Goal: Task Accomplishment & Management: Use online tool/utility

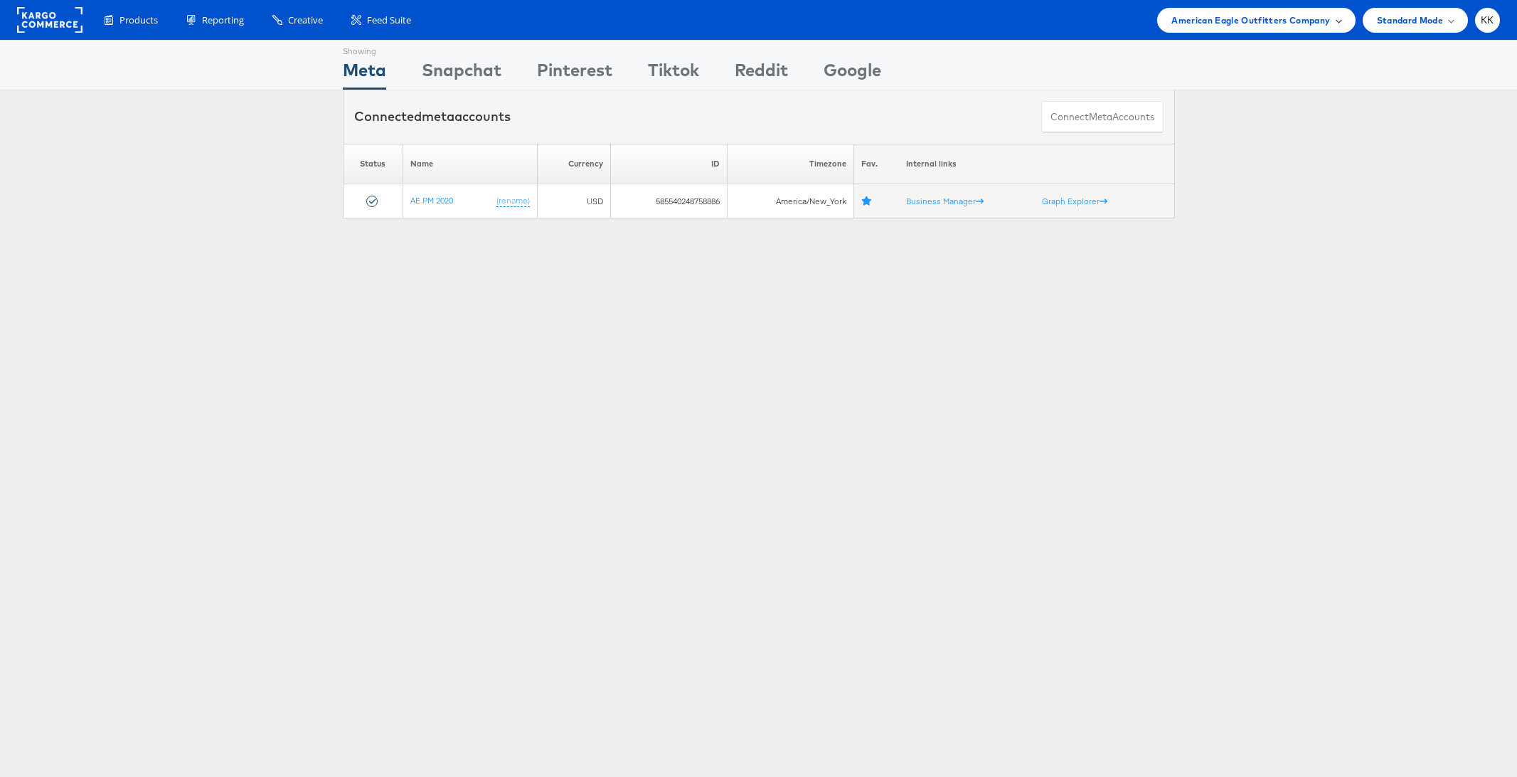
click at [1250, 18] on span "American Eagle Outfitters Company" at bounding box center [1251, 20] width 159 height 15
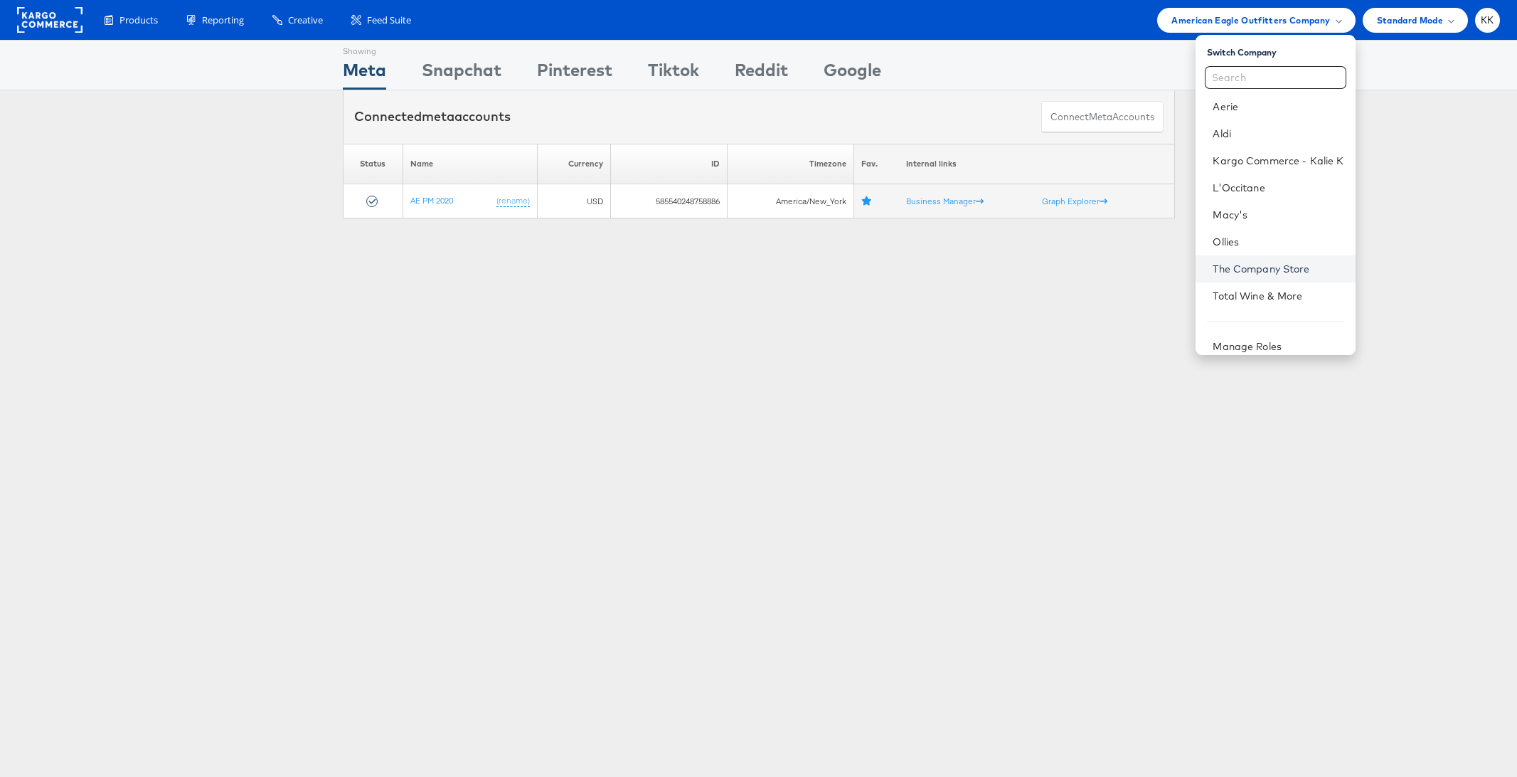
click at [1258, 270] on link "The Company Store" at bounding box center [1278, 269] width 131 height 14
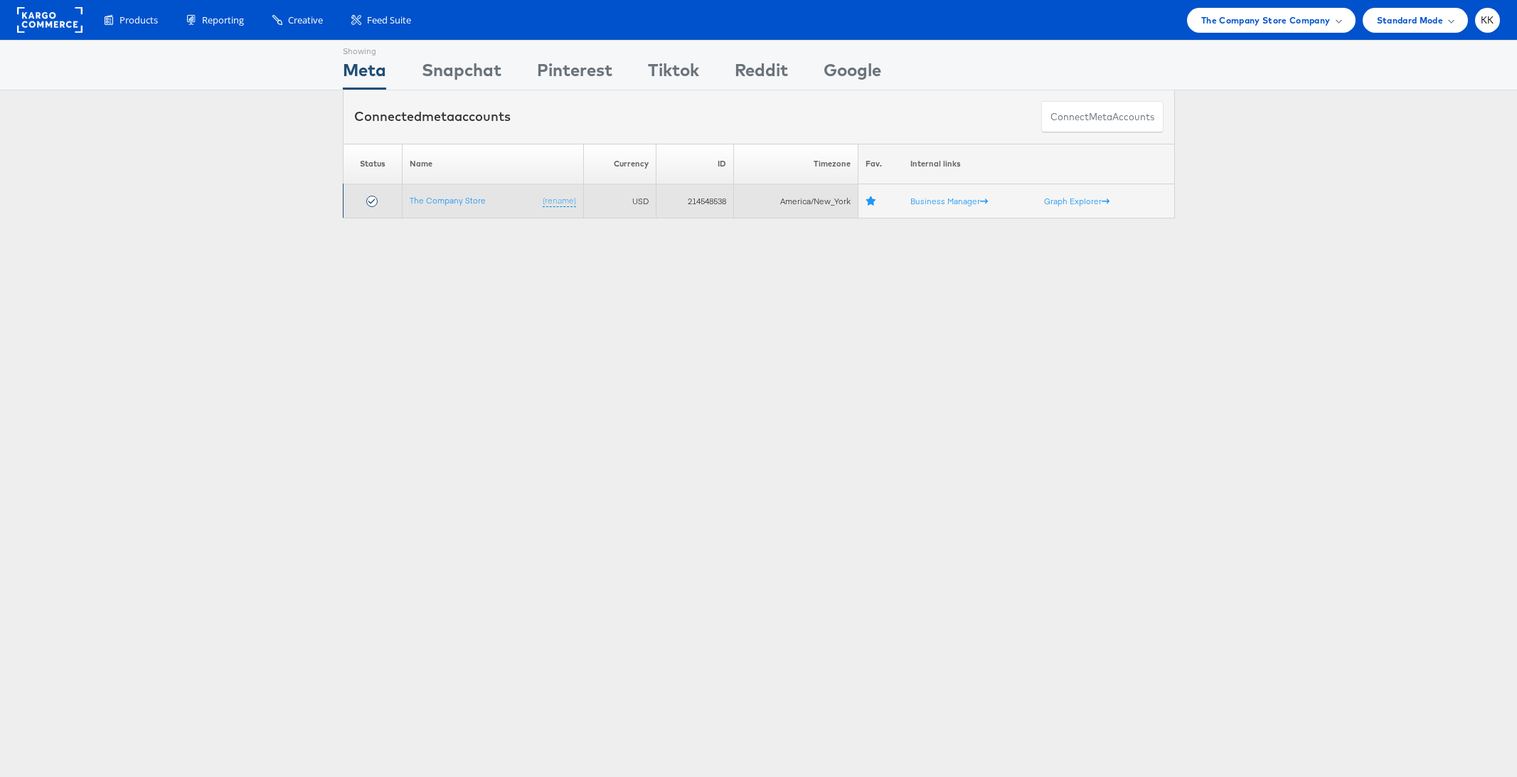
click at [459, 205] on td "The Company Store (rename)" at bounding box center [492, 201] width 181 height 34
click at [442, 202] on link "The Company Store" at bounding box center [448, 200] width 76 height 11
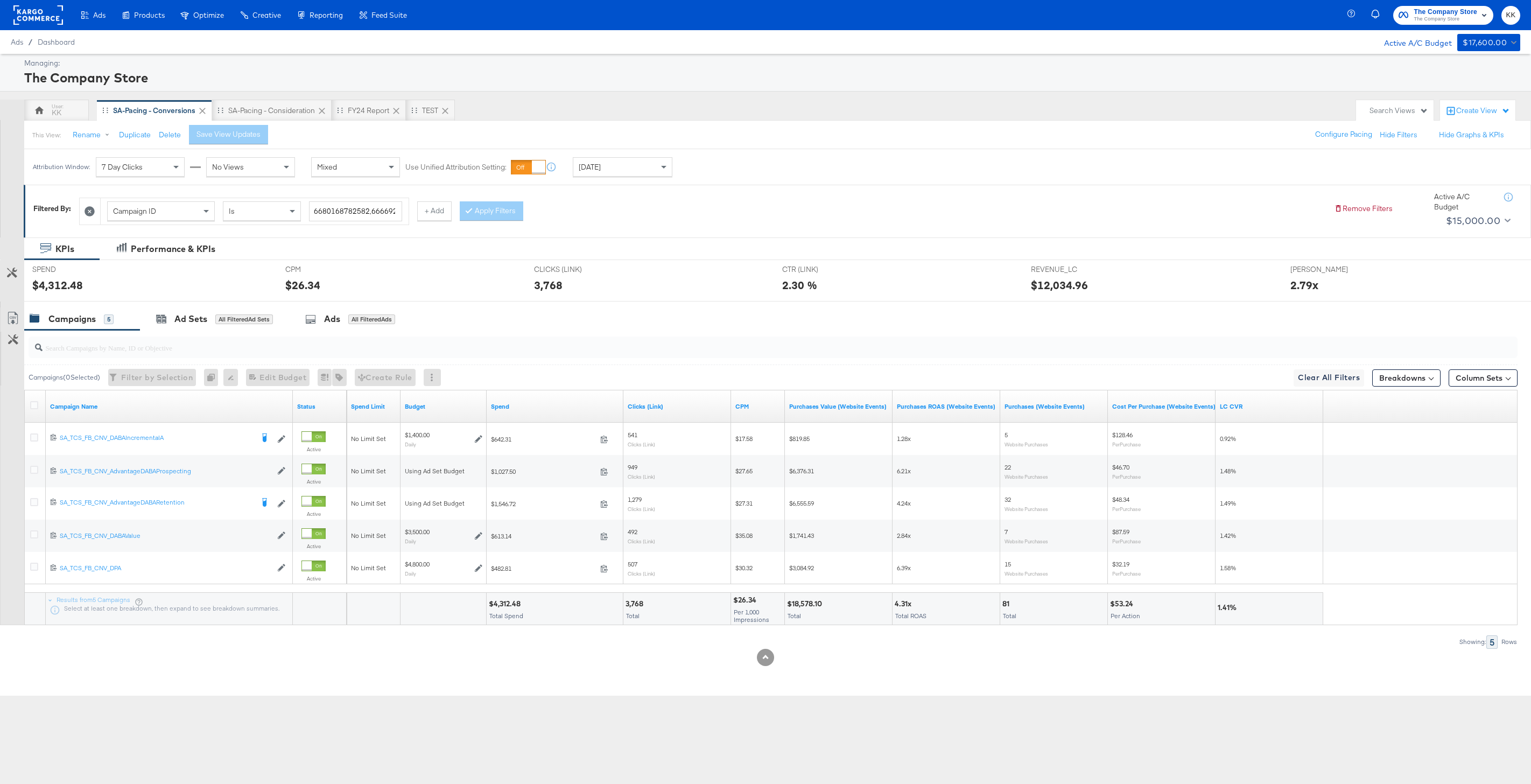
click at [587, 171] on span "[DATE]" at bounding box center [590, 166] width 22 height 10
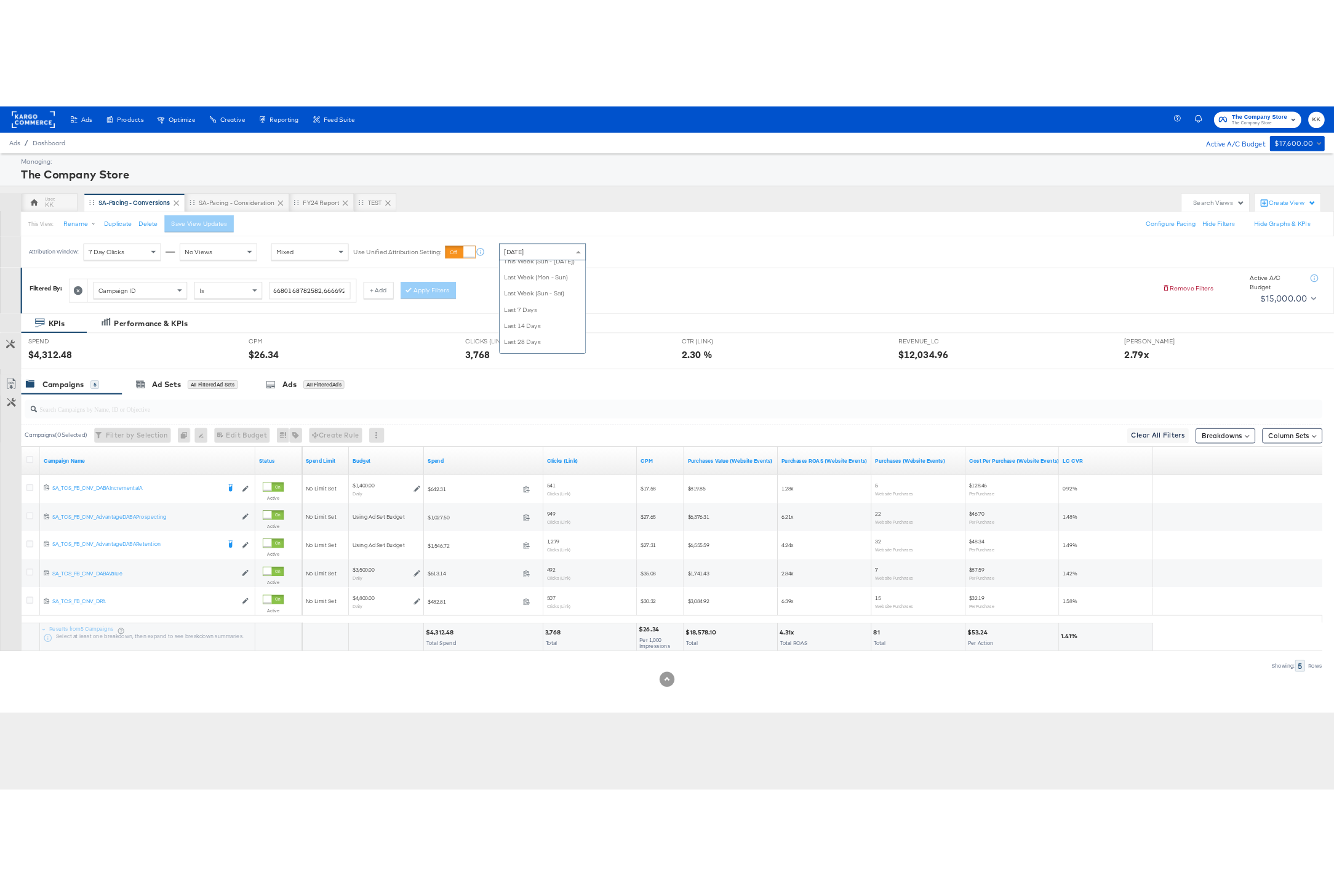
scroll to position [135, 0]
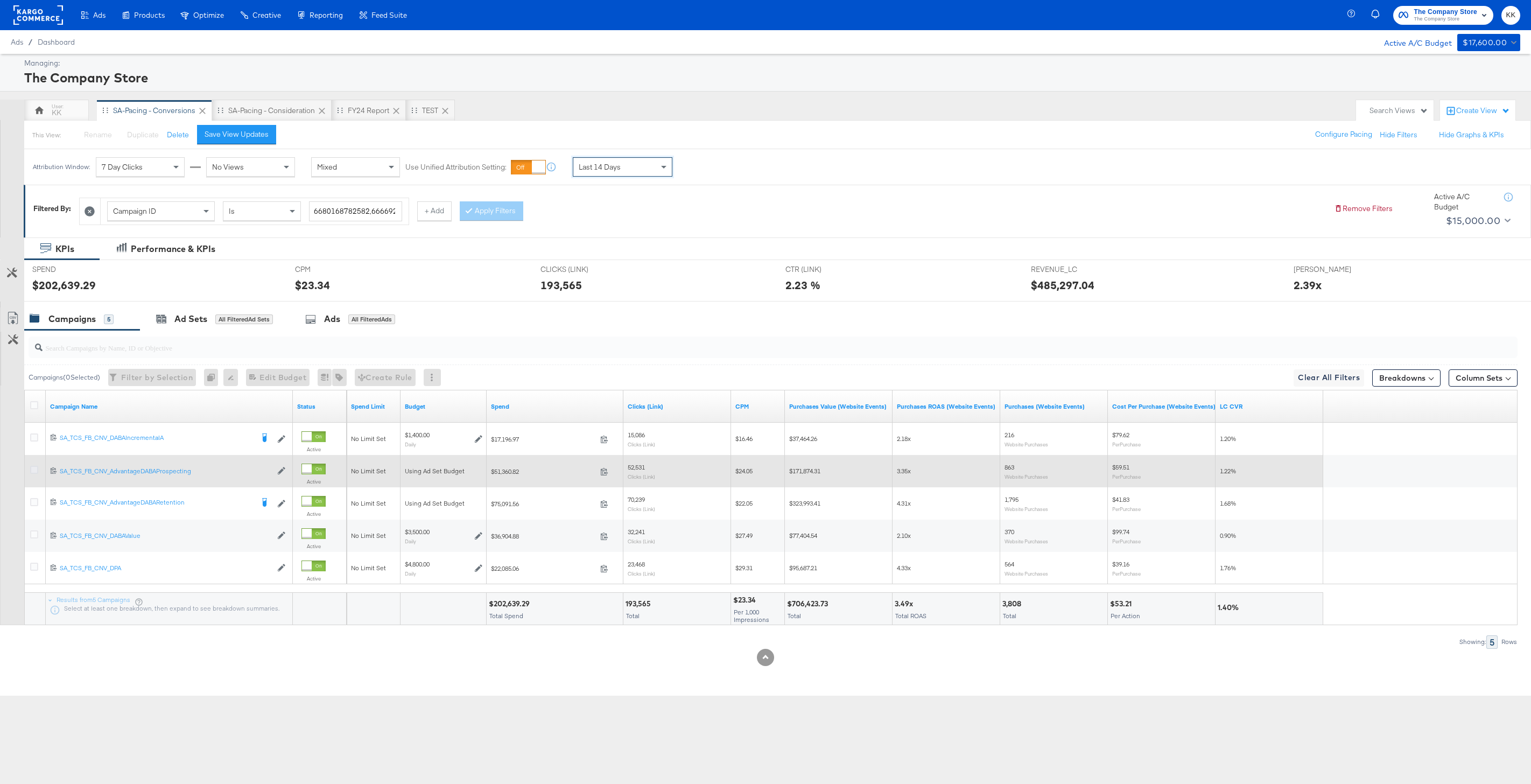
click at [30, 471] on icon at bounding box center [34, 469] width 8 height 8
click at [0, 0] on input "checkbox" at bounding box center [0, 0] width 0 height 0
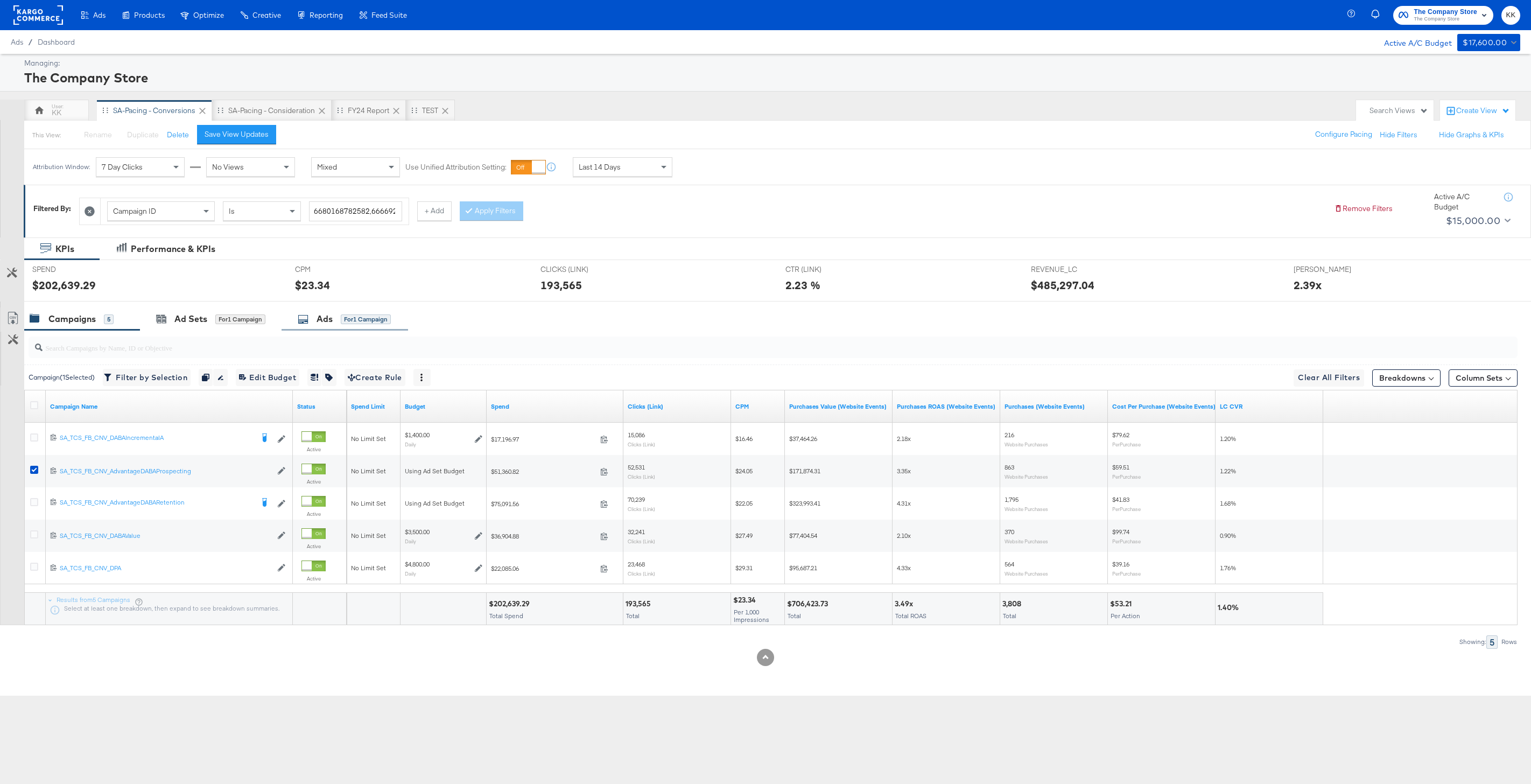
click at [394, 322] on div "Ads for 1 Campaign" at bounding box center [344, 319] width 126 height 23
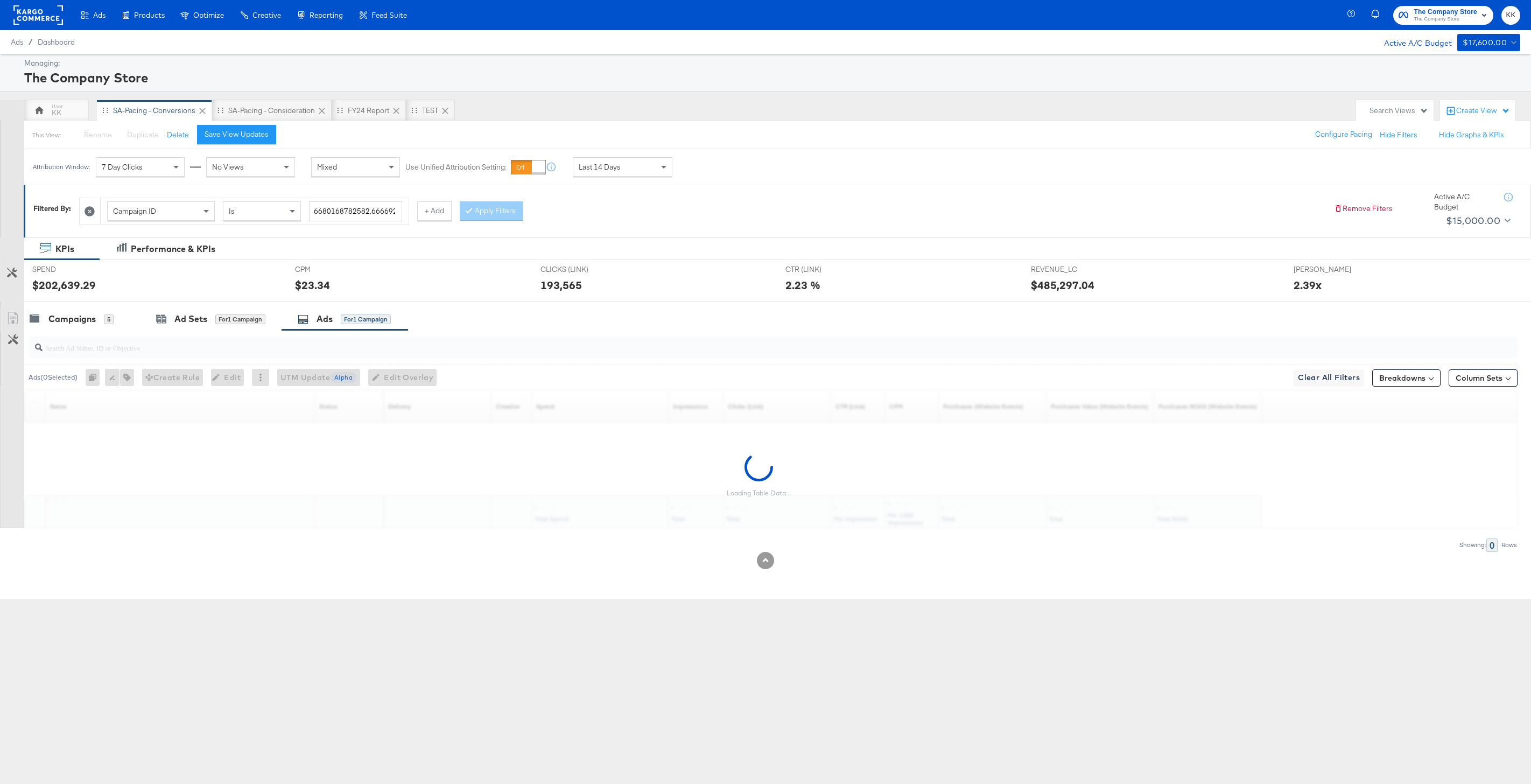
click at [227, 348] on input "search" at bounding box center [709, 344] width 1334 height 21
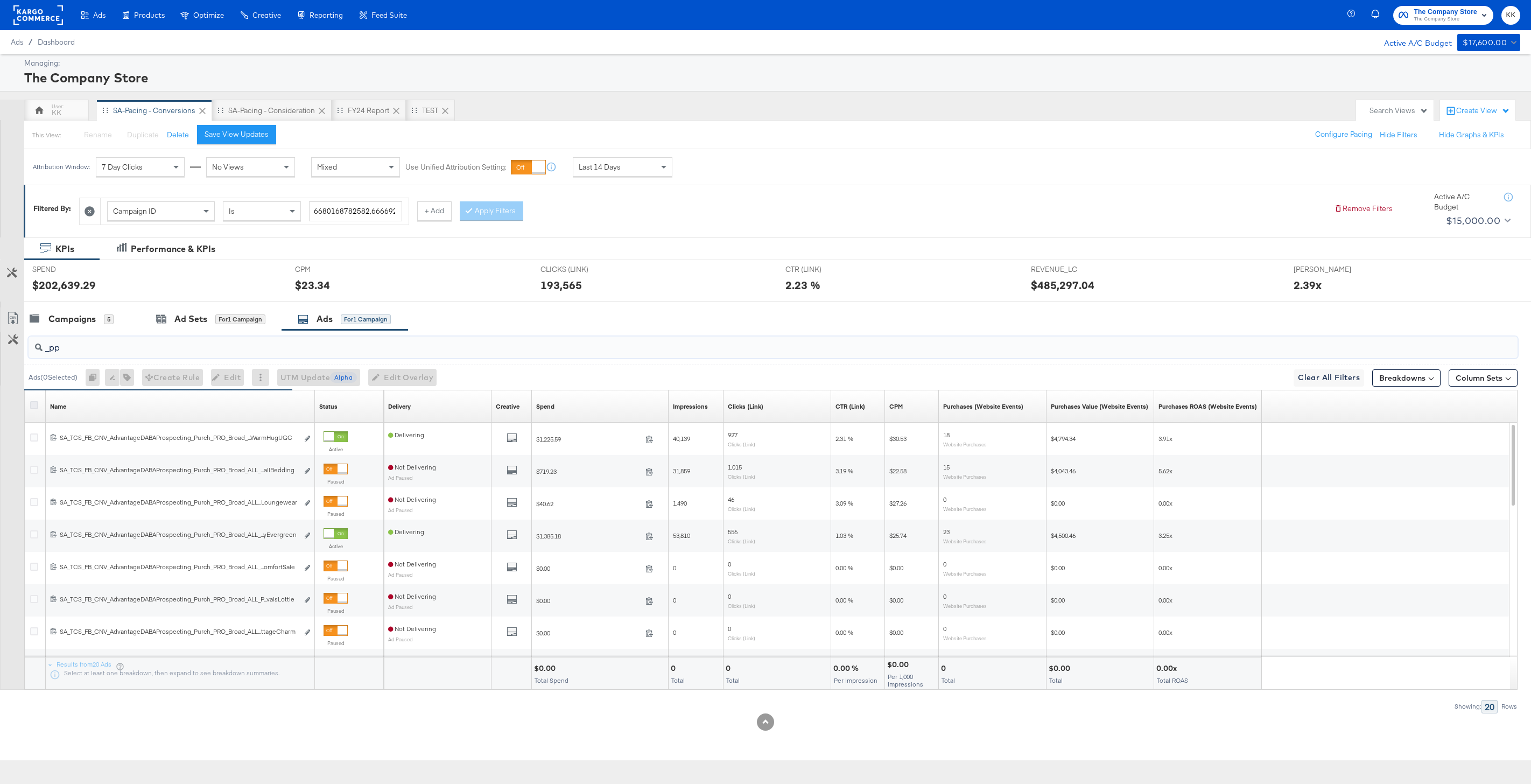
click at [31, 407] on icon at bounding box center [34, 405] width 8 height 8
click at [0, 0] on input "checkbox" at bounding box center [0, 0] width 0 height 0
click at [17, 318] on icon at bounding box center [13, 318] width 13 height 13
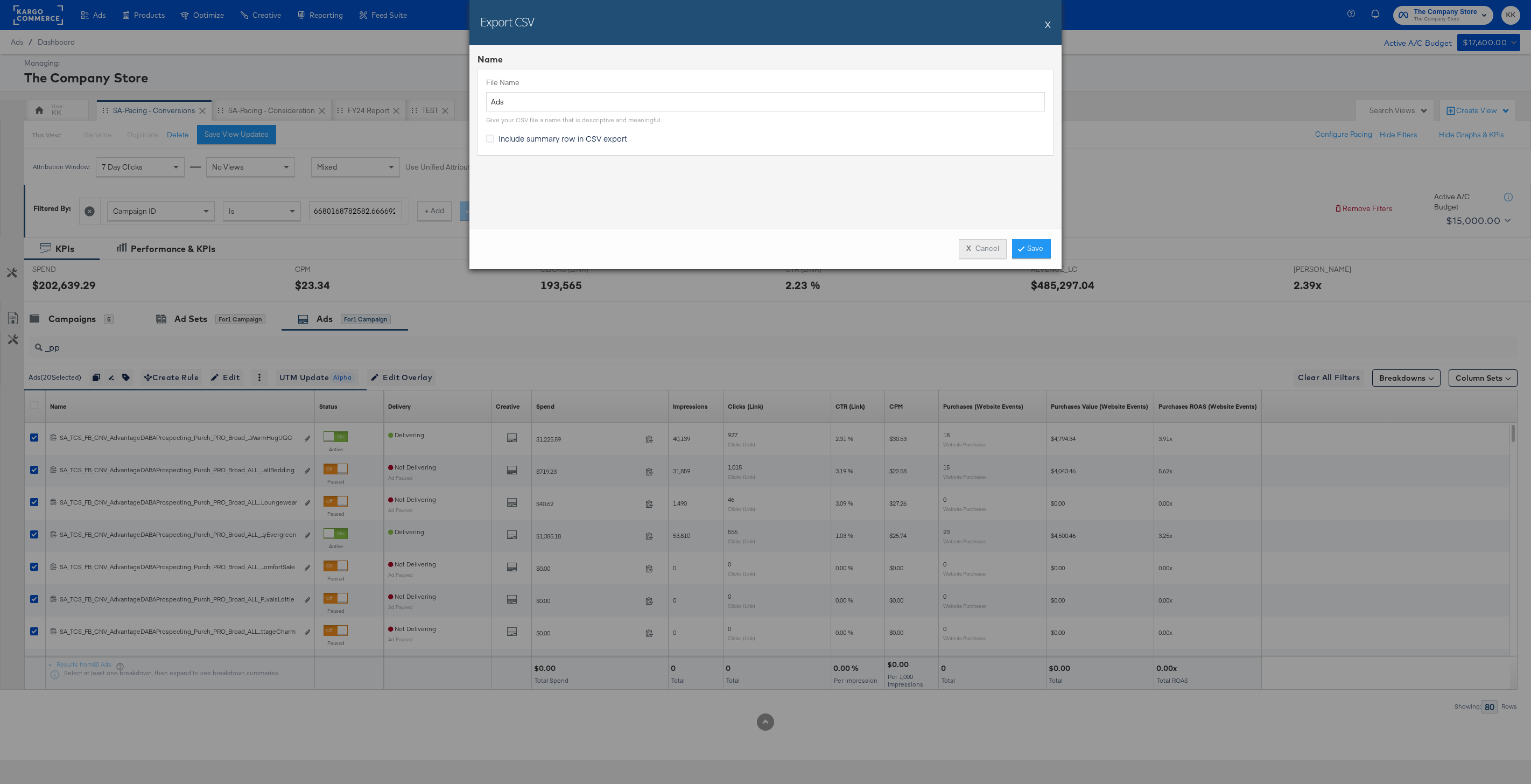
click at [970, 249] on strong "X" at bounding box center [969, 249] width 5 height 11
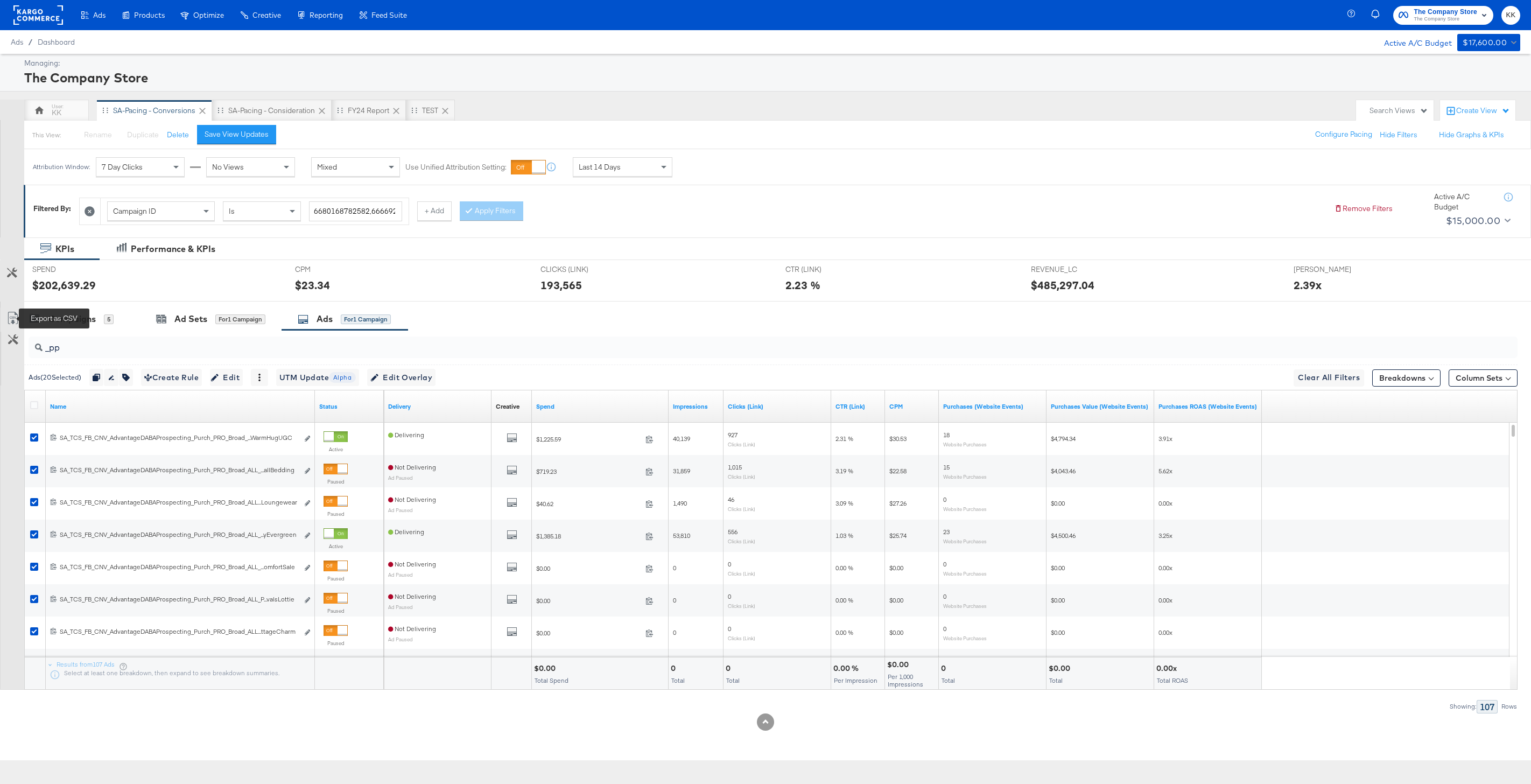
click at [14, 318] on icon at bounding box center [13, 318] width 13 height 13
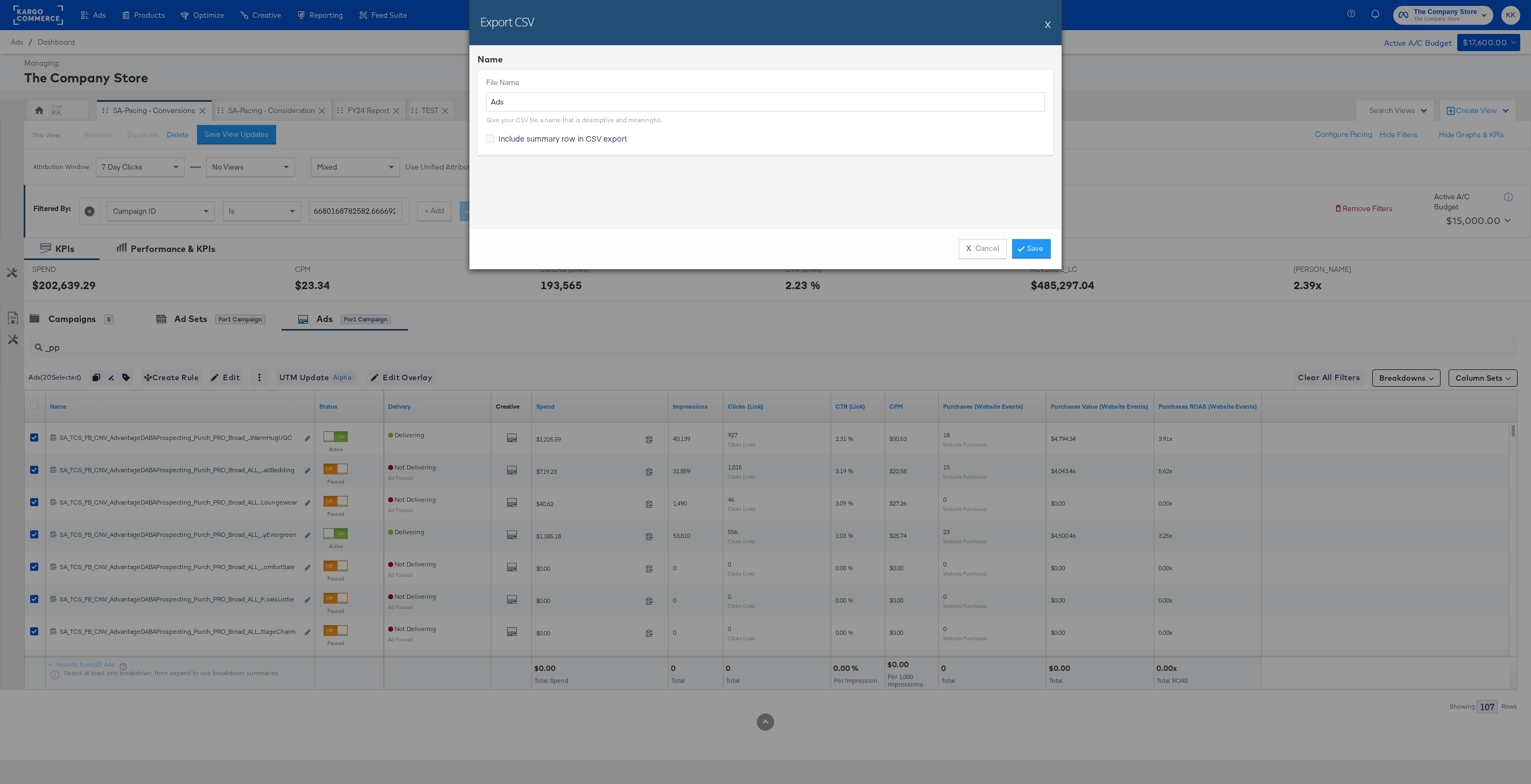
click at [1048, 258] on div "X Cancel Save" at bounding box center [765, 249] width 592 height 41
click at [1018, 248] on link "Save" at bounding box center [1031, 249] width 39 height 20
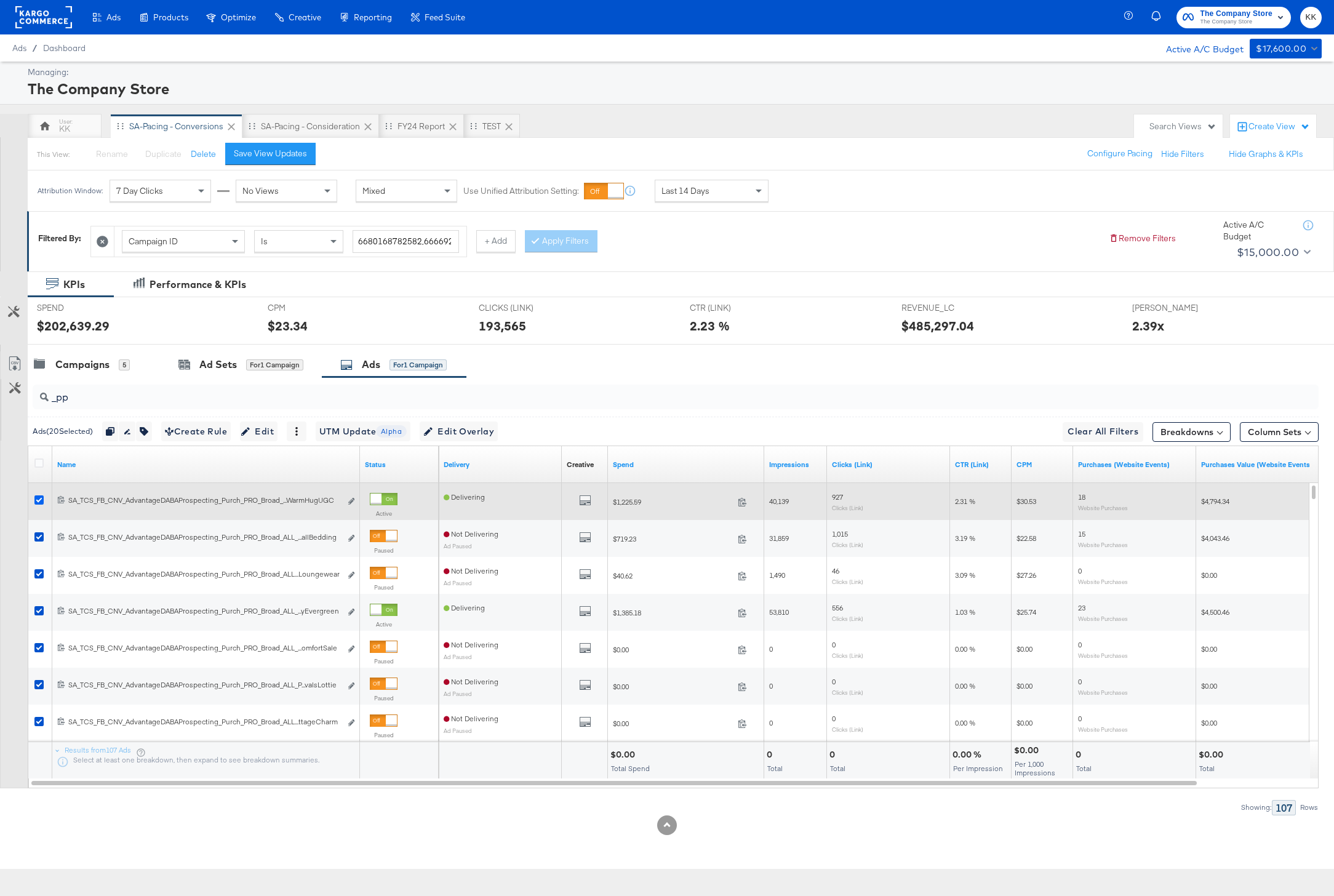
click at [38, 500] on icon at bounding box center [39, 500] width 10 height 10
click at [0, 0] on input "checkbox" at bounding box center [0, 0] width 0 height 0
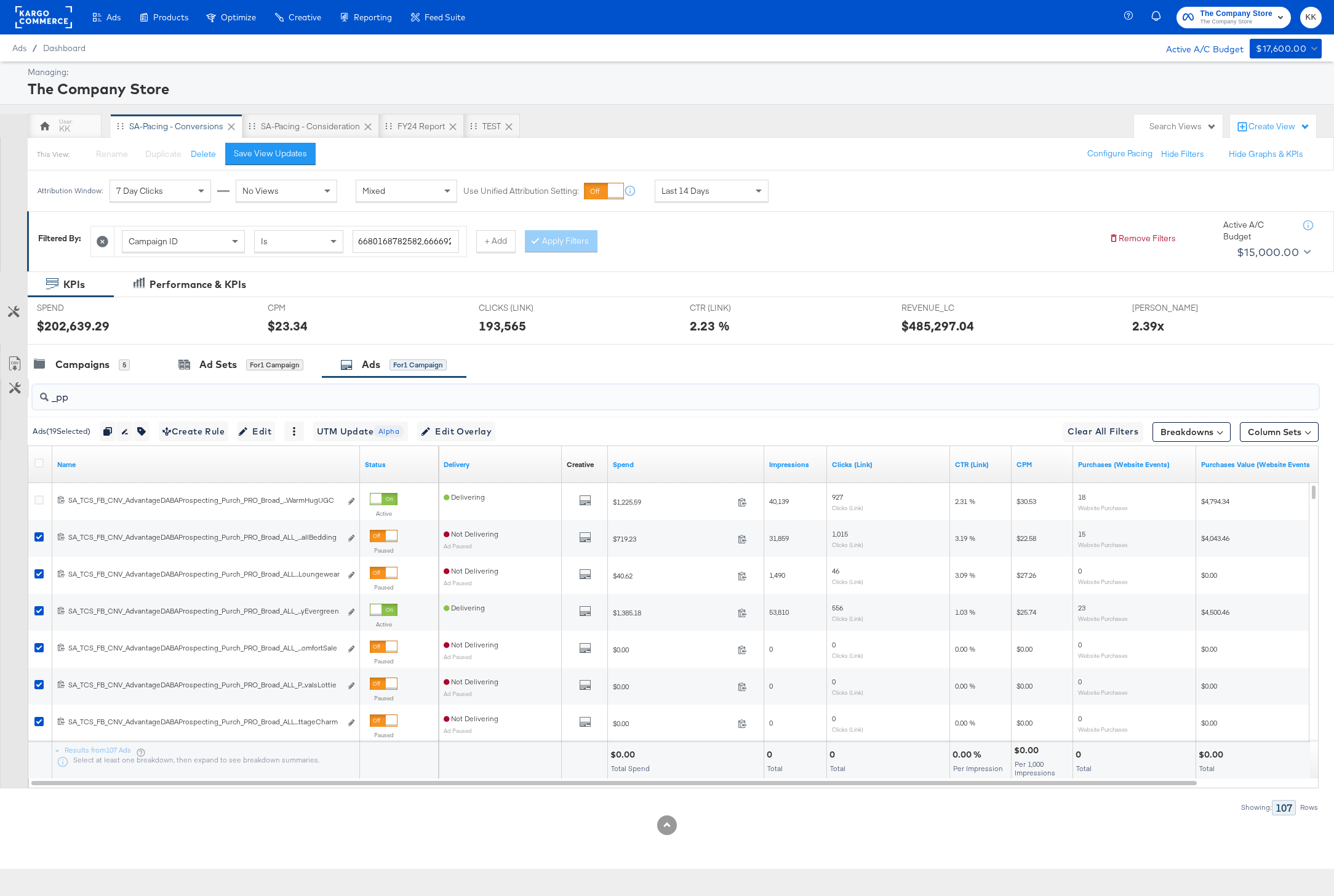
drag, startPoint x: 93, startPoint y: 394, endPoint x: 22, endPoint y: 394, distance: 71.0
click at [23, 394] on div "_pp Ads ( 19 Selected) Duplicate 19 ads Rename 19 ads Tags for 19 campaigns Cre…" at bounding box center [659, 596] width 1318 height 438
paste input "SA_TCS_FB_CNV_AdvantageDABAProspecting_Purch_PRO_Broad_ALL_PPLA_AugustNewArriva…"
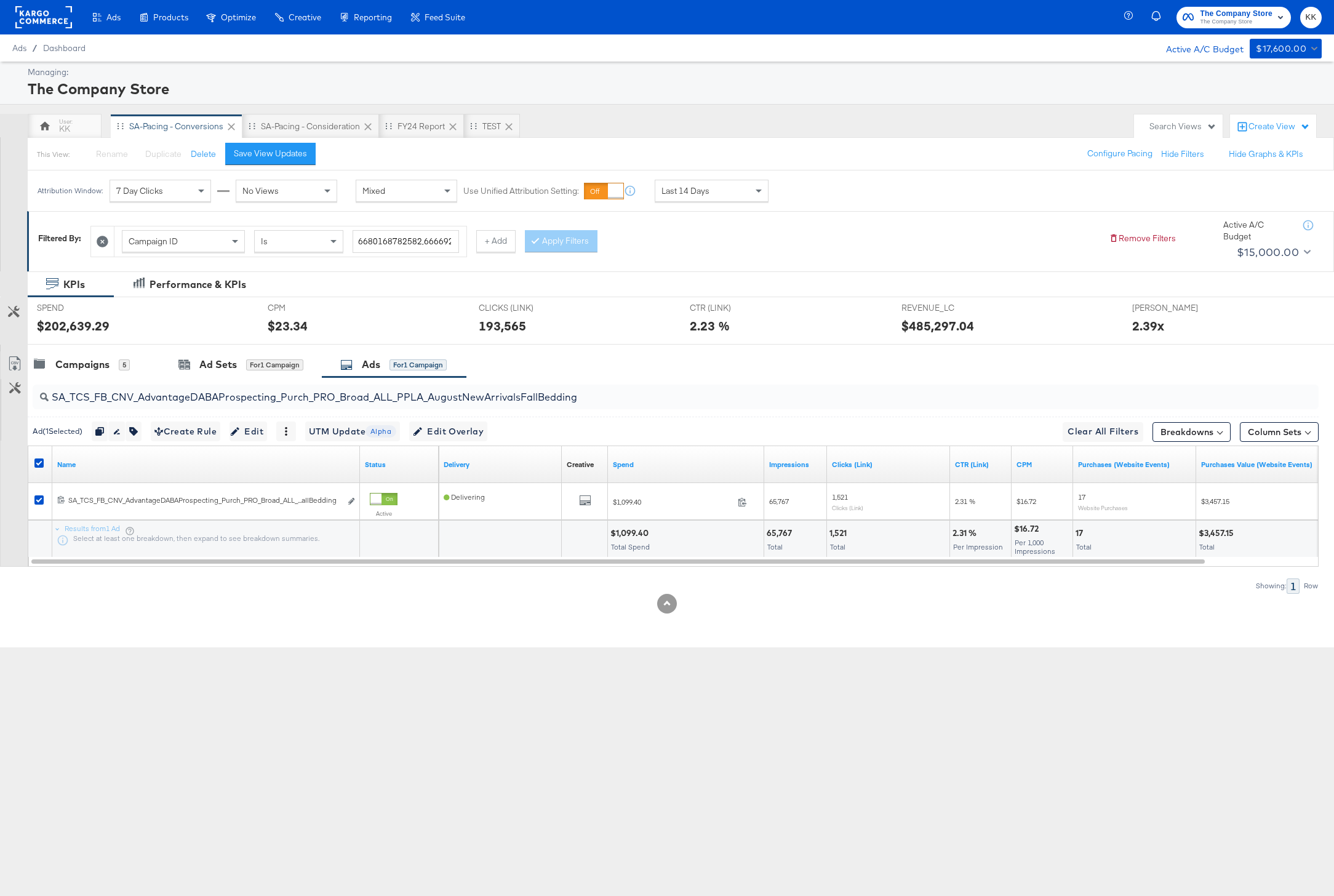
click at [37, 468] on div at bounding box center [41, 464] width 13 height 12
click at [41, 461] on icon at bounding box center [39, 463] width 10 height 10
click at [0, 0] on input "checkbox" at bounding box center [0, 0] width 0 height 0
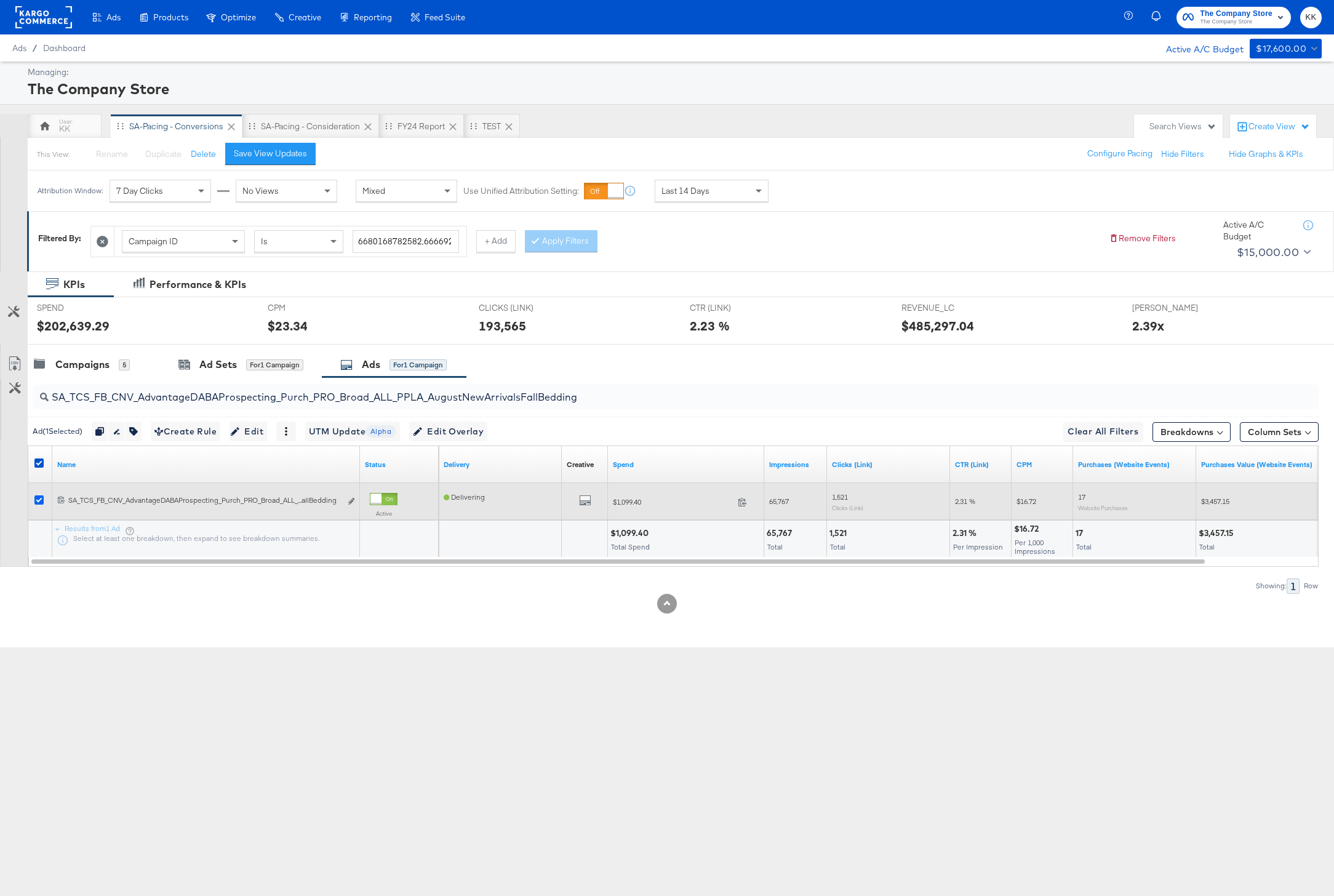
click at [41, 496] on icon at bounding box center [39, 500] width 10 height 10
click at [0, 0] on input "checkbox" at bounding box center [0, 0] width 0 height 0
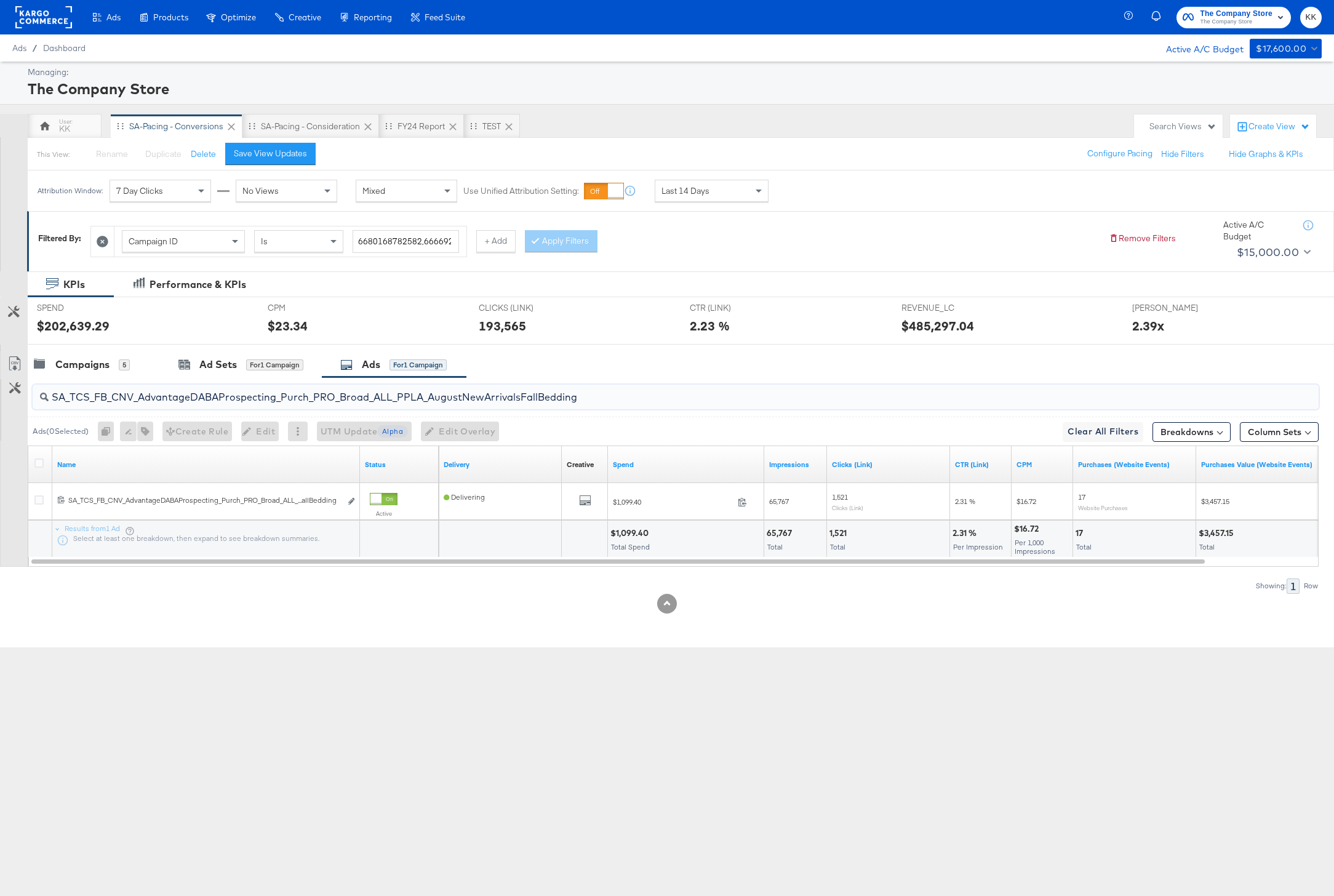
drag, startPoint x: 606, startPoint y: 401, endPoint x: 26, endPoint y: 399, distance: 580.0
click at [26, 399] on div "SA_TCS_FB_CNV_AdvantageDABAProspecting_Purch_PRO_Broad_ALL_PPLA_AugustNewArriva…" at bounding box center [659, 485] width 1318 height 216
paste input "VLA_KidsBedtimeBeddingUGC2"
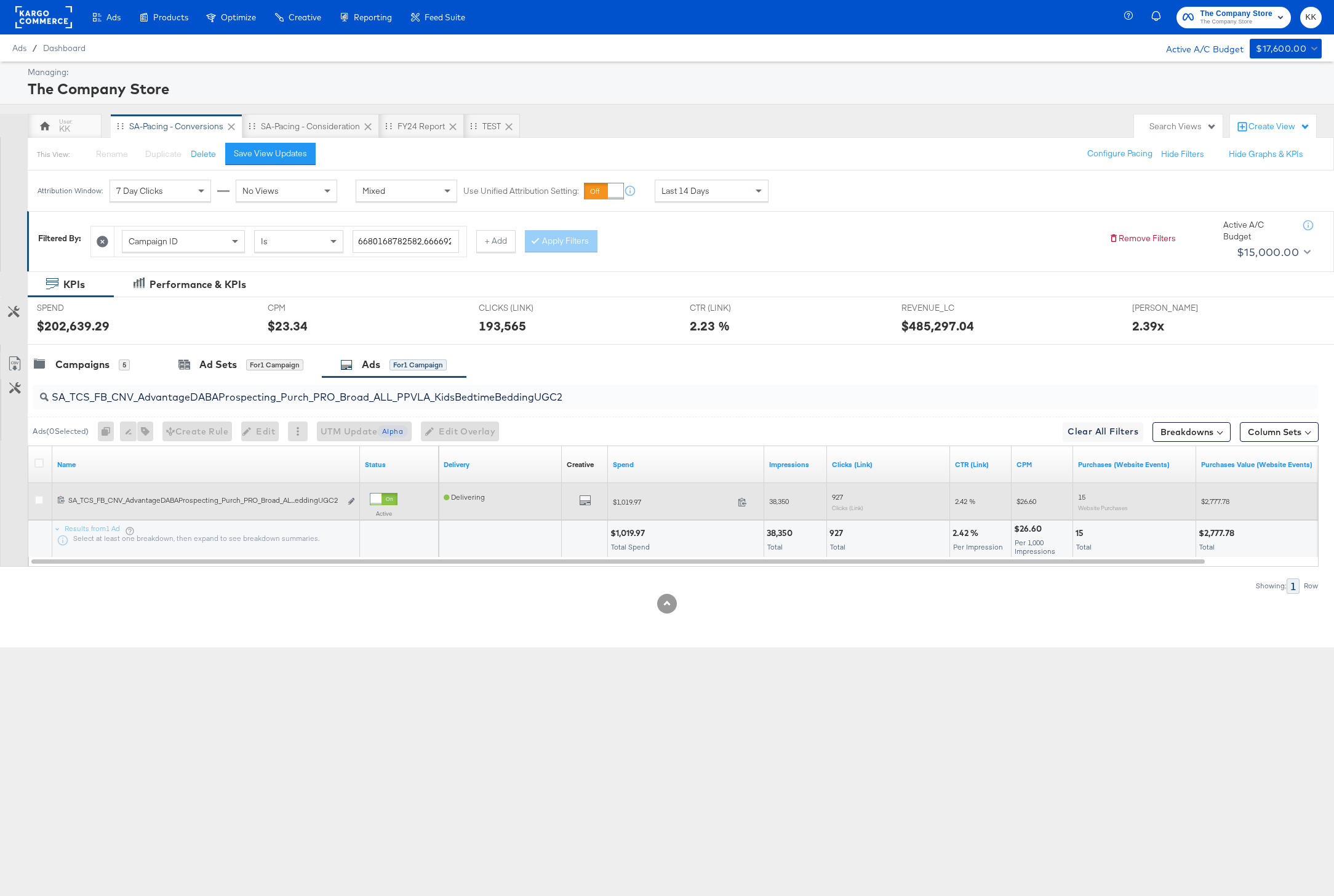
click at [385, 490] on div "Active" at bounding box center [400, 508] width 69 height 40
click at [393, 493] on div at bounding box center [383, 499] width 28 height 12
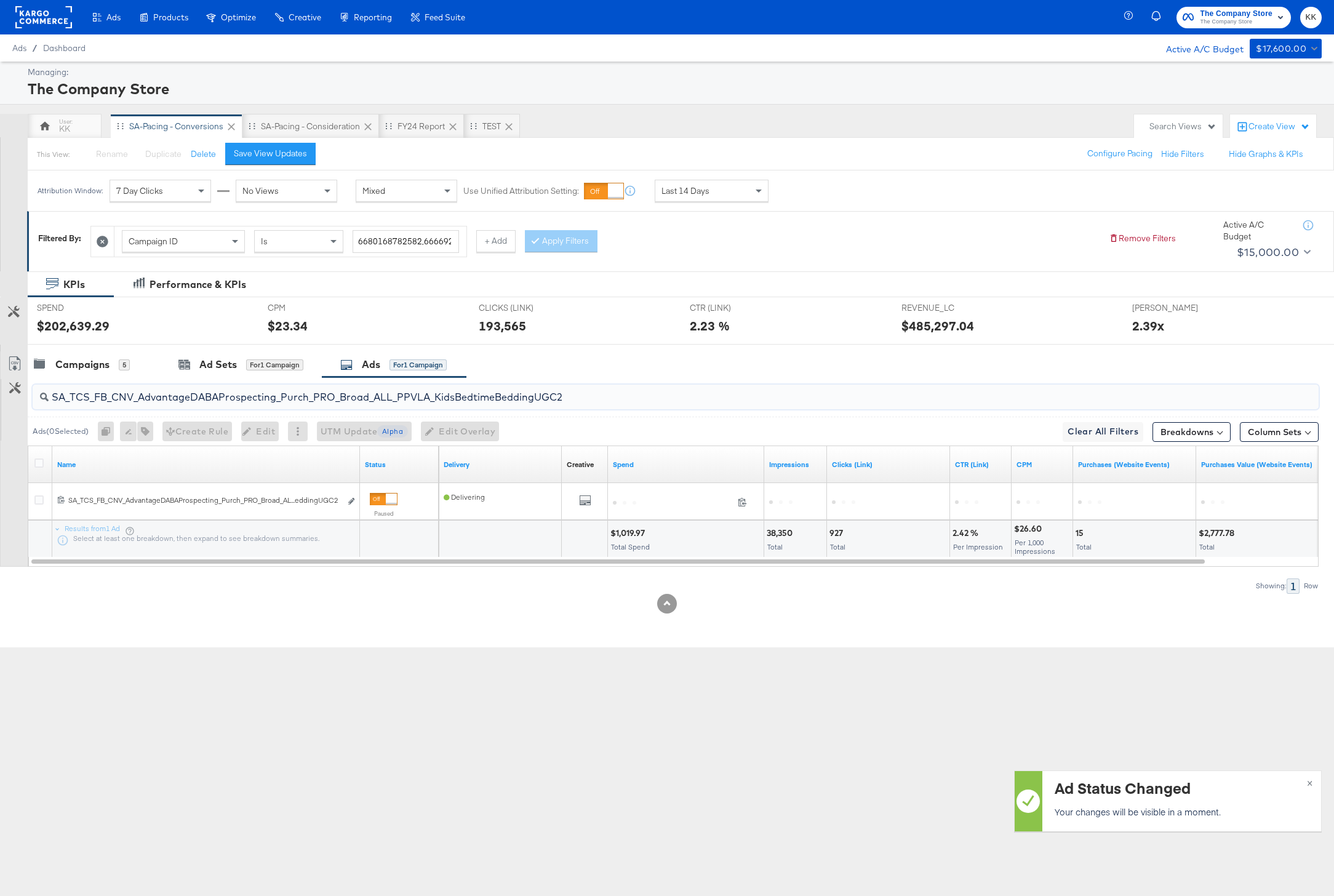
click at [267, 395] on input "SA_TCS_FB_CNV_AdvantageDABAProspecting_Purch_PRO_Broad_ALL_PPVLA_KidsBedtimeBed…" at bounding box center [624, 393] width 1151 height 24
paste input "LA_AugustNewArrivalsArtisan"
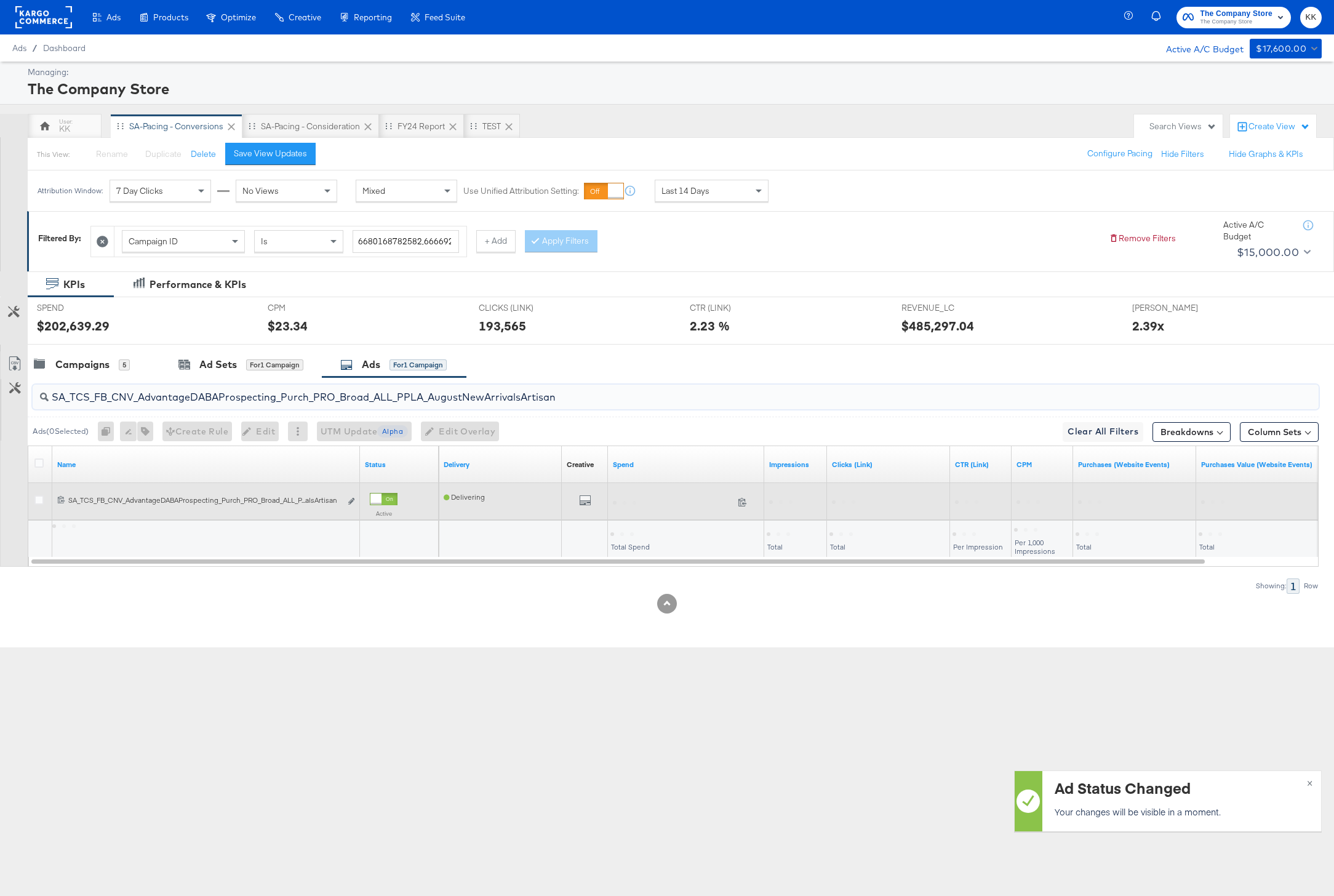
type input "SA_TCS_FB_CNV_AdvantageDABAProspecting_Purch_PRO_Broad_ALL_PPLA_AugustNewArriva…"
click at [385, 500] on div at bounding box center [383, 499] width 28 height 12
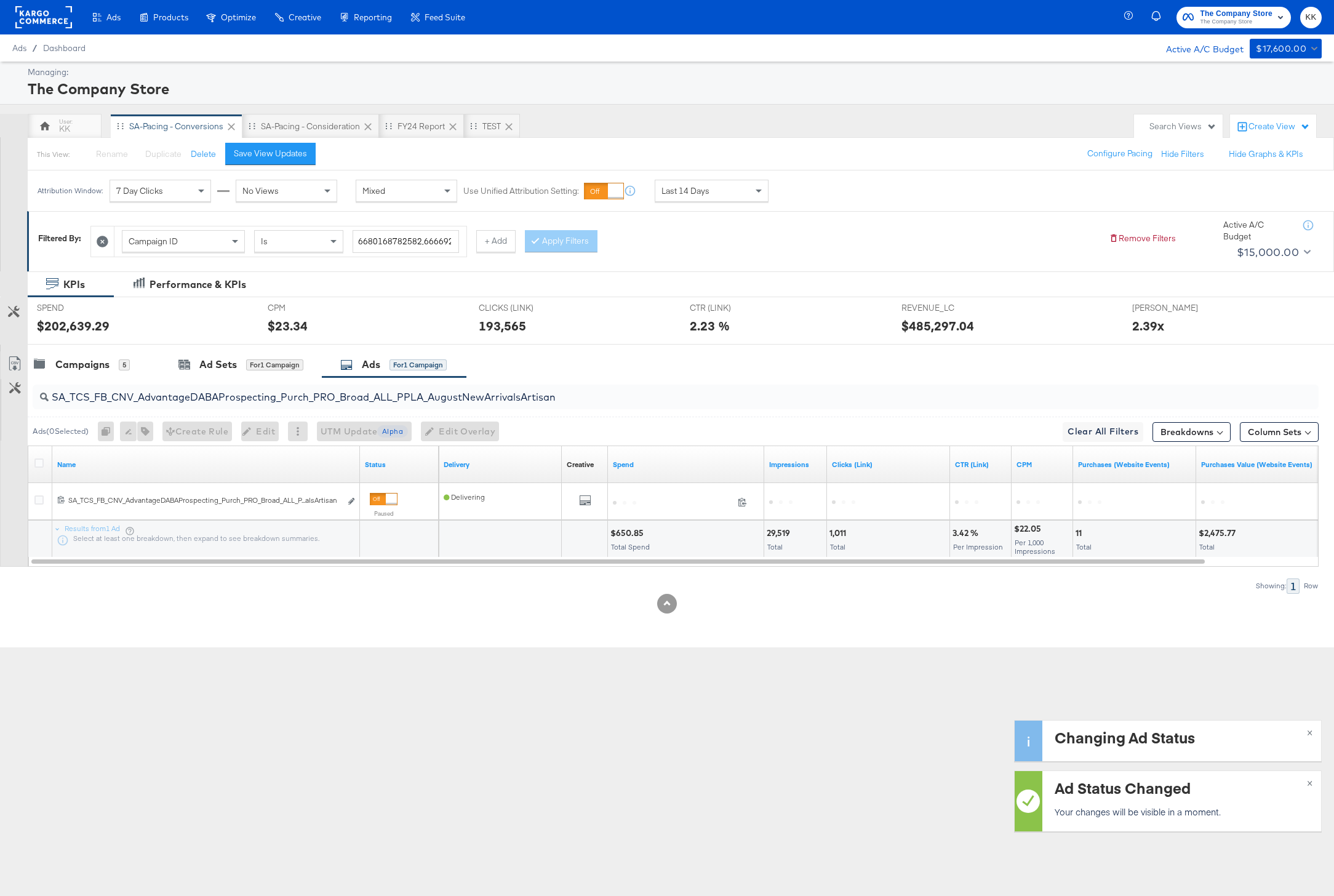
click at [31, 464] on div at bounding box center [41, 464] width 22 height 22
click at [42, 461] on icon at bounding box center [39, 463] width 10 height 10
click at [0, 0] on input "checkbox" at bounding box center [0, 0] width 0 height 0
click at [42, 461] on icon at bounding box center [39, 463] width 10 height 10
click at [0, 0] on input "checkbox" at bounding box center [0, 0] width 0 height 0
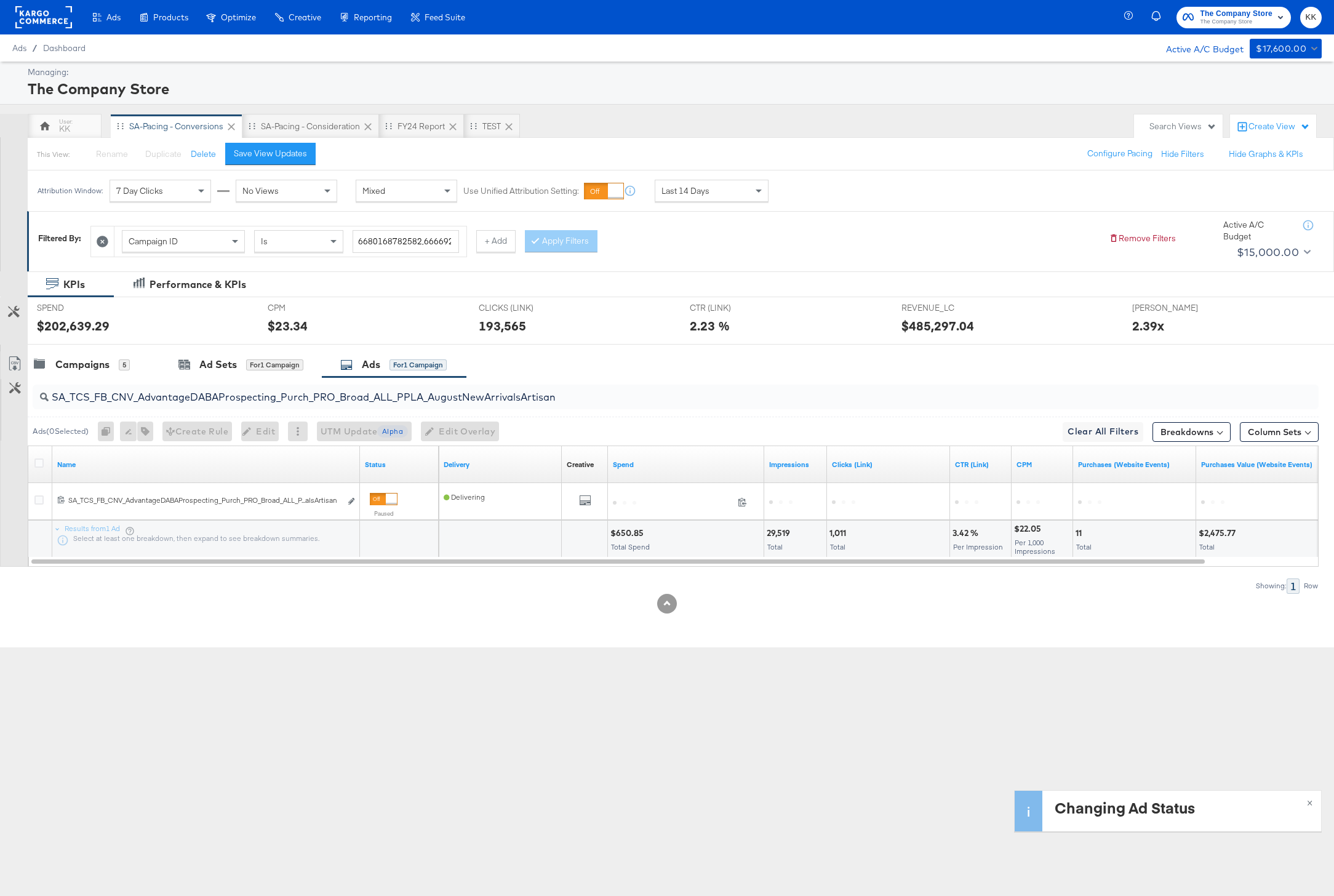
click at [481, 400] on input "SA_TCS_FB_CNV_AdvantageDABAProspecting_Purch_PRO_Broad_ALL_PPLA_AugustNewArriva…" at bounding box center [624, 393] width 1151 height 24
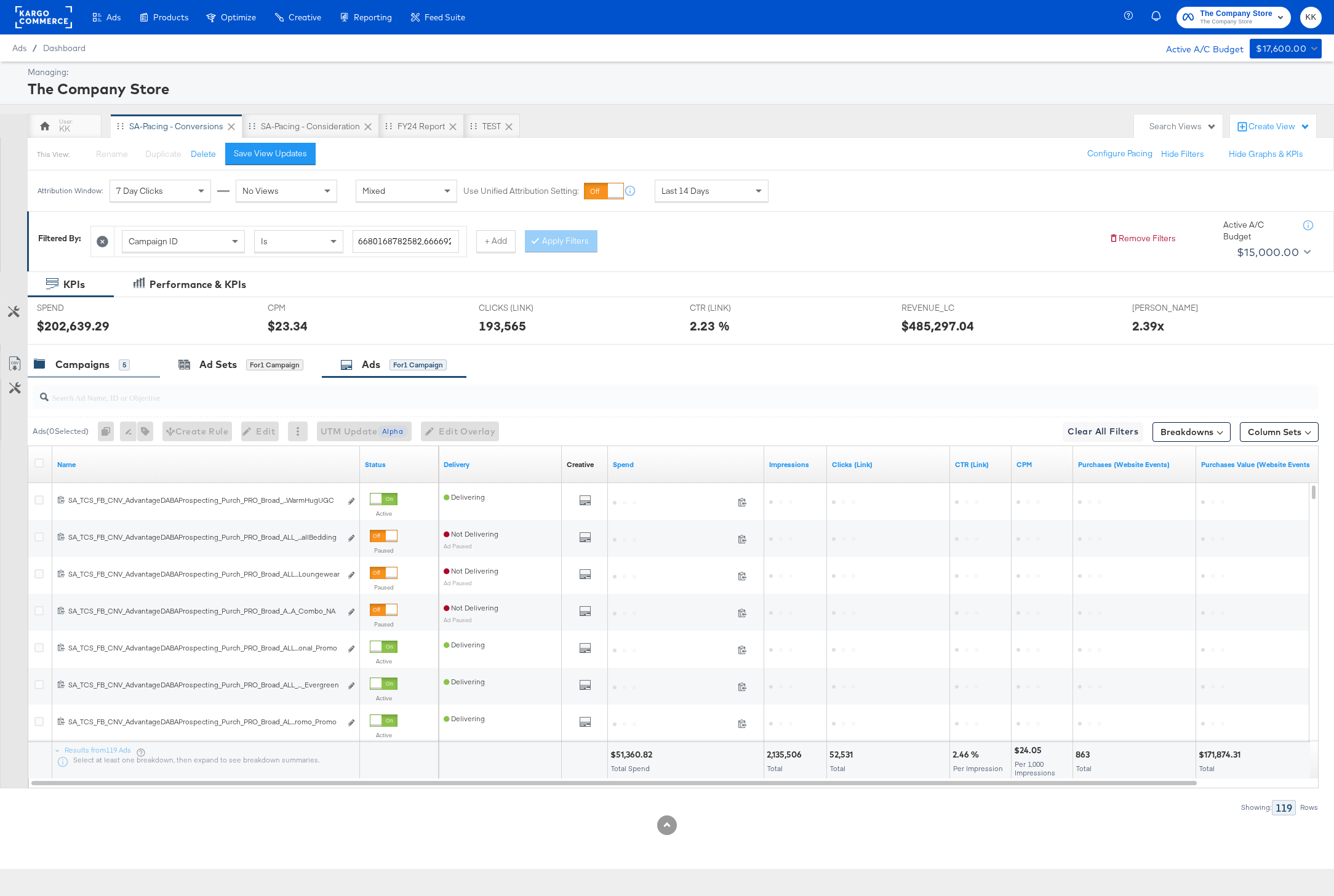
click at [77, 368] on div "Campaigns" at bounding box center [82, 364] width 55 height 14
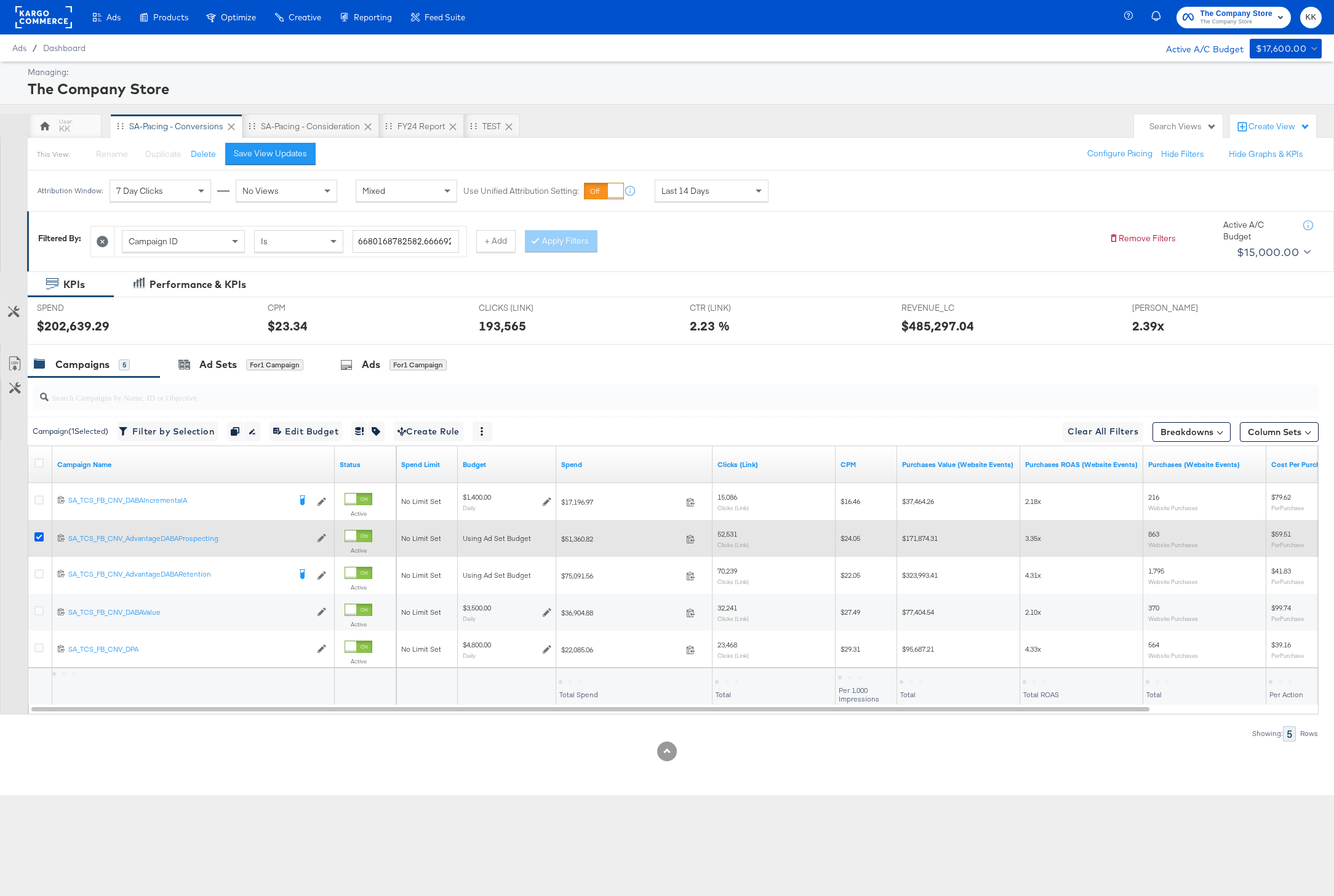
click at [42, 535] on icon at bounding box center [39, 536] width 10 height 10
click at [0, 0] on input "checkbox" at bounding box center [0, 0] width 0 height 0
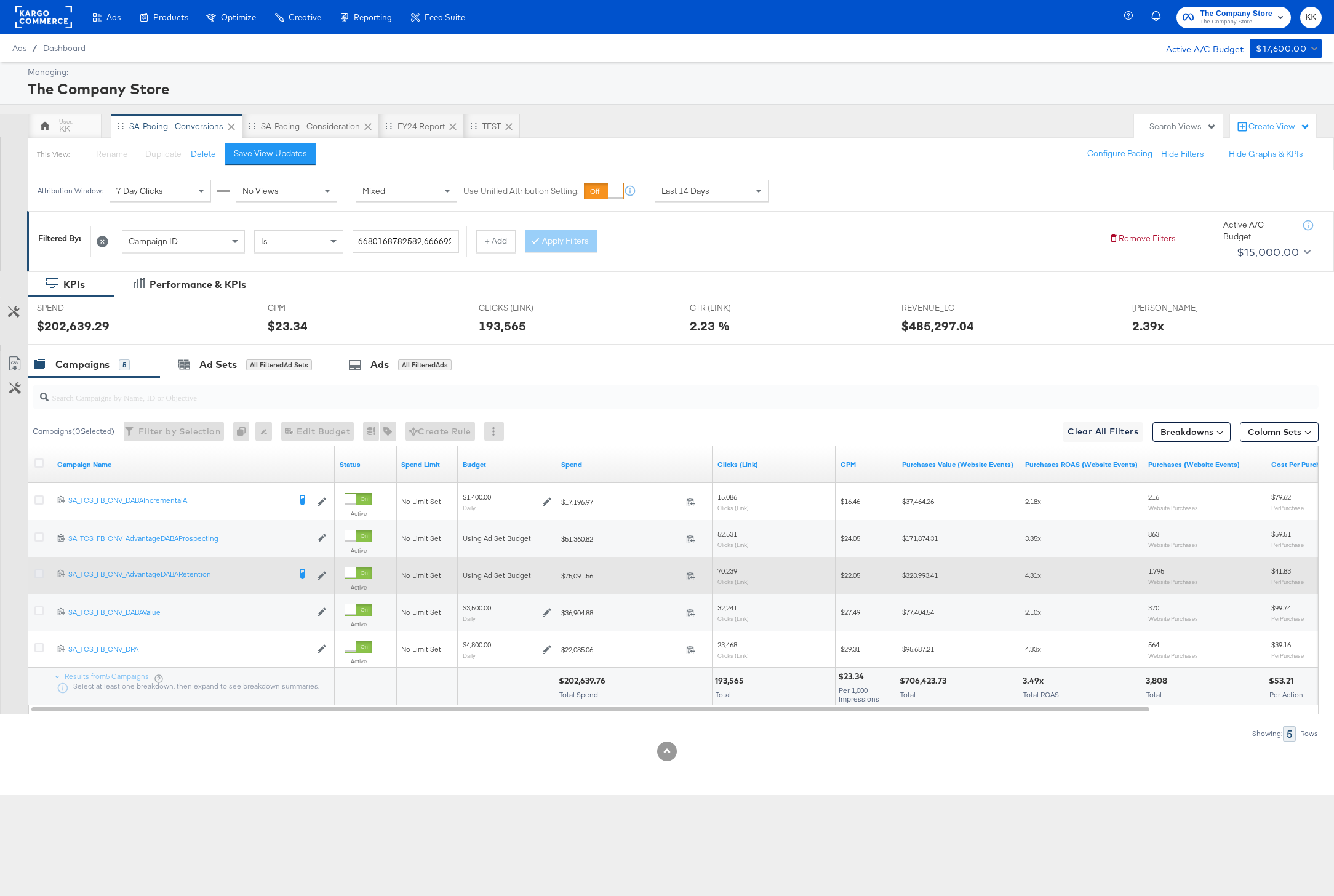
click at [42, 570] on icon at bounding box center [39, 573] width 10 height 10
click at [0, 0] on input "checkbox" at bounding box center [0, 0] width 0 height 0
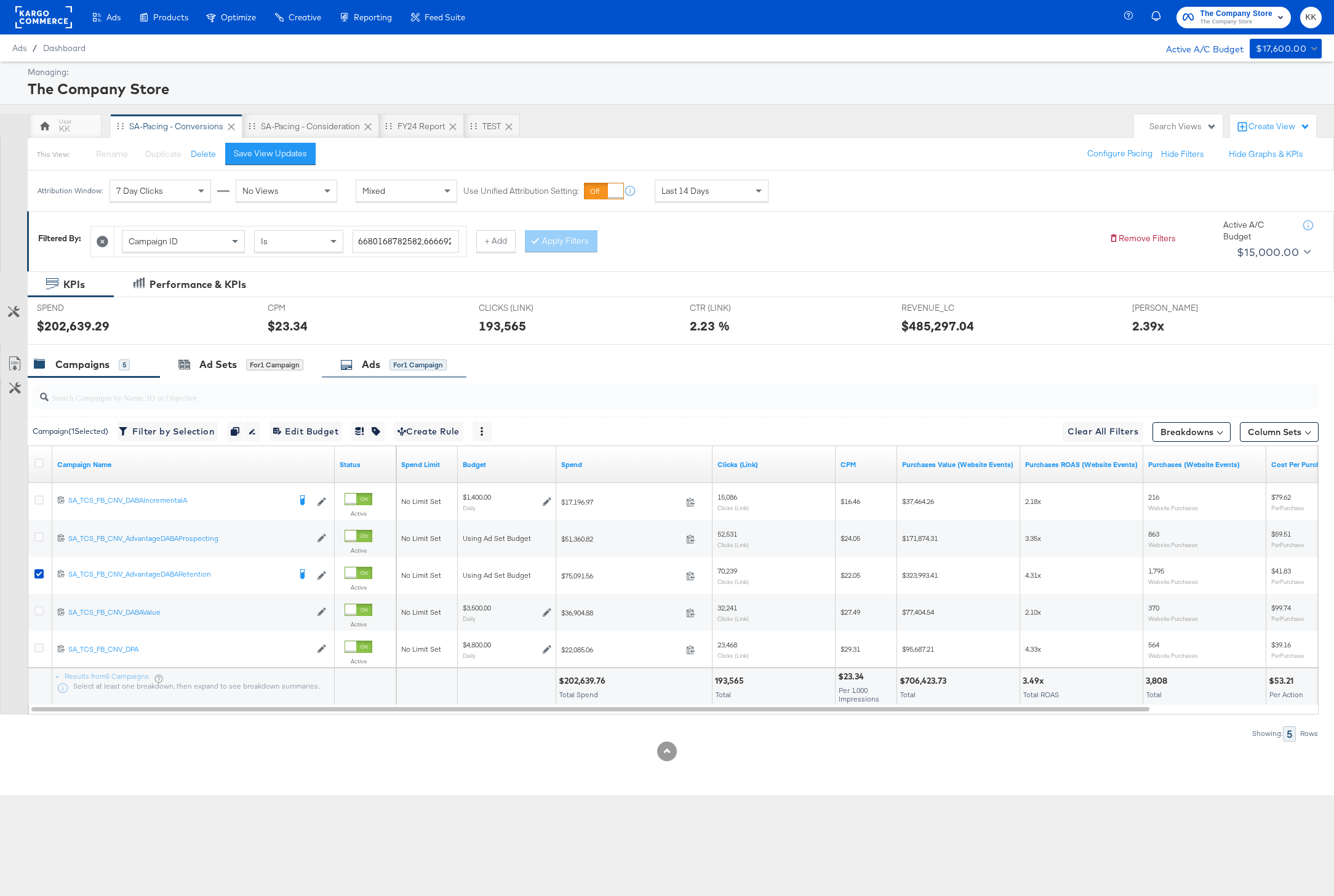
click at [412, 363] on div "for 1 Campaign" at bounding box center [418, 364] width 57 height 11
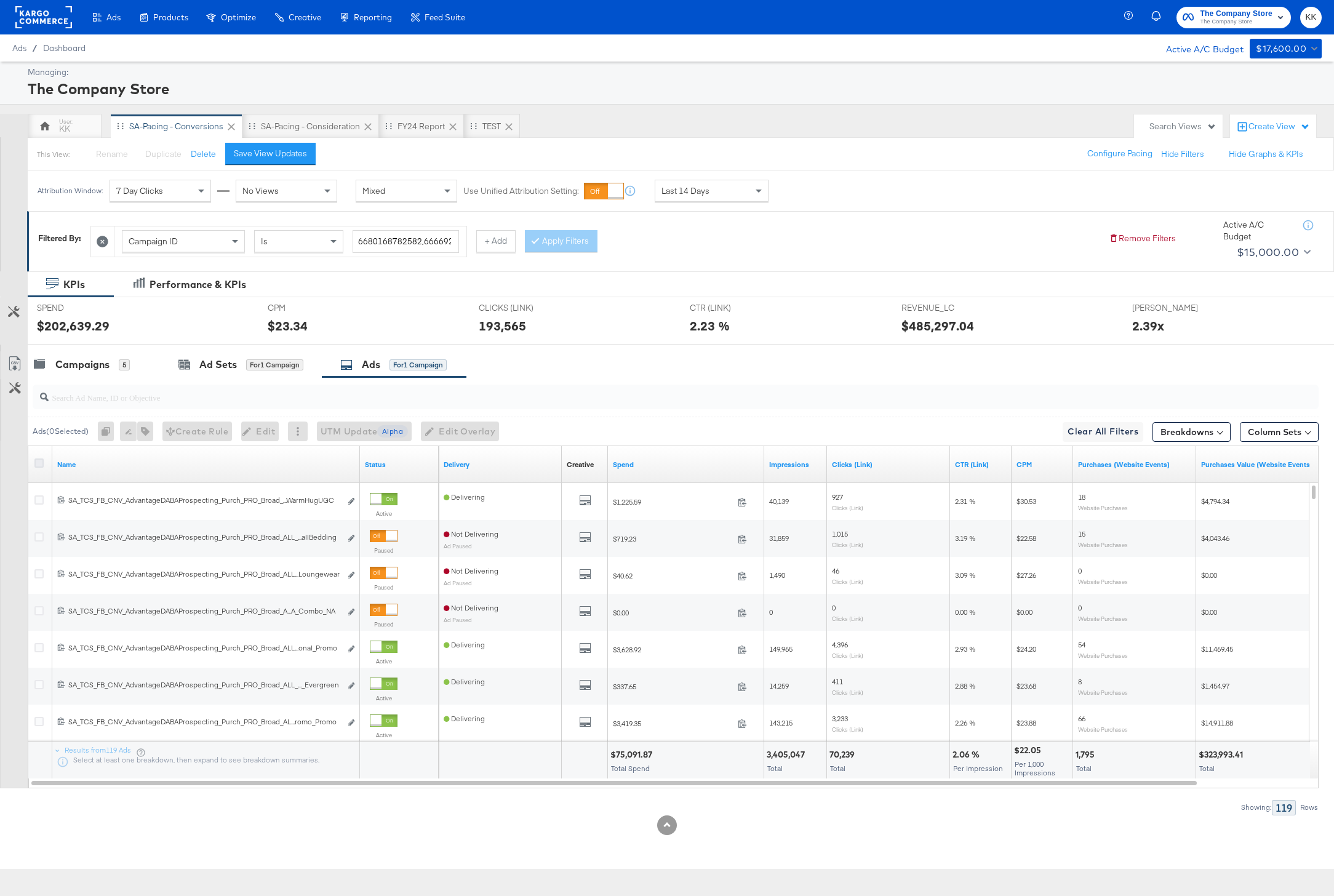
click at [39, 459] on icon at bounding box center [39, 463] width 10 height 10
click at [0, 0] on input "checkbox" at bounding box center [0, 0] width 0 height 0
click at [12, 360] on icon at bounding box center [15, 363] width 15 height 15
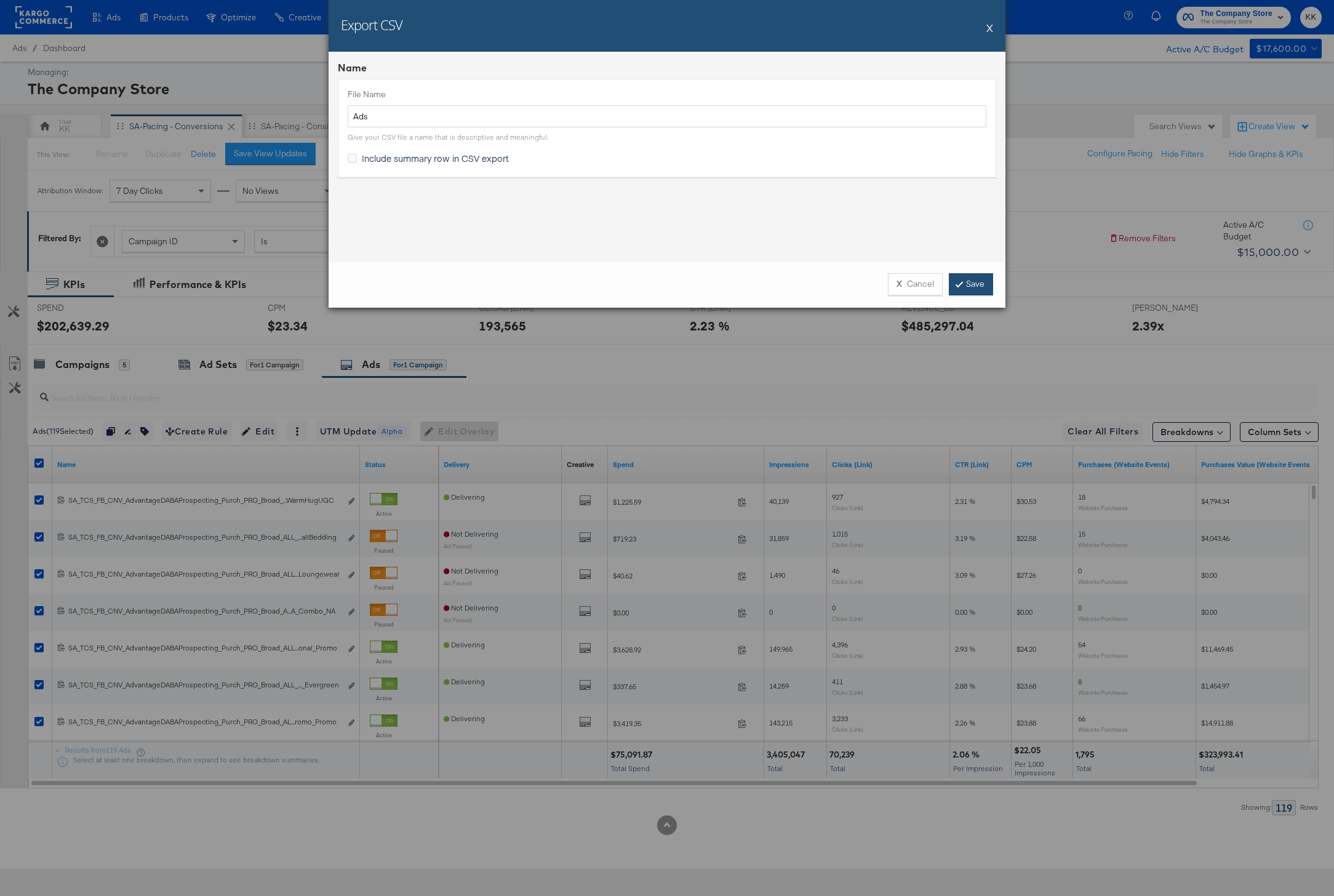
click at [986, 286] on link "Save" at bounding box center [971, 285] width 44 height 22
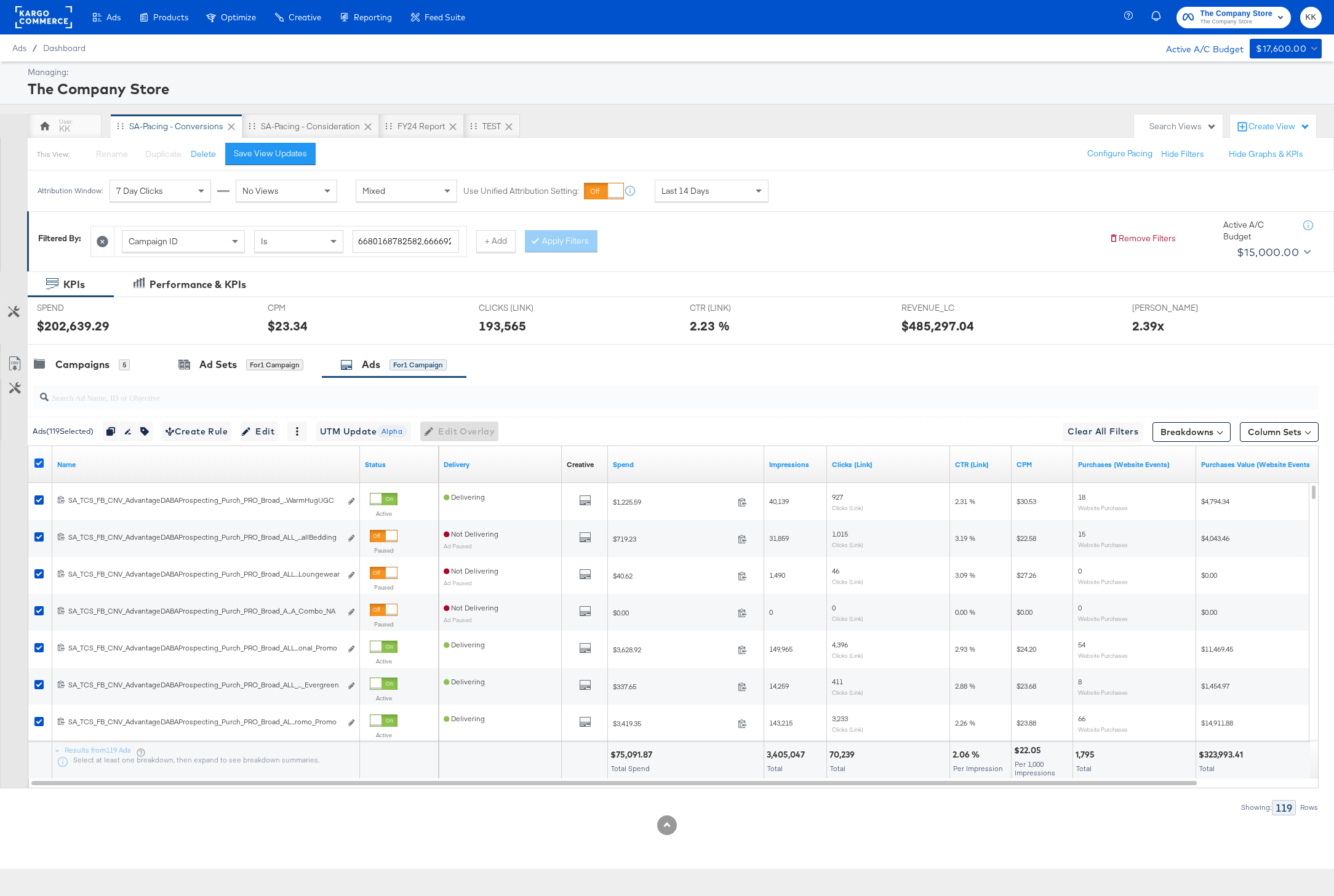
click at [41, 458] on icon at bounding box center [39, 463] width 10 height 10
click at [0, 0] on input "checkbox" at bounding box center [0, 0] width 0 height 0
click at [95, 397] on input "search" at bounding box center [624, 393] width 1151 height 24
paste input "SA_TCS_FB_CNV_AdvantageDABAProspecting_Purch_PRO_Broad_ALL_PPLA_AugustNewArriva…"
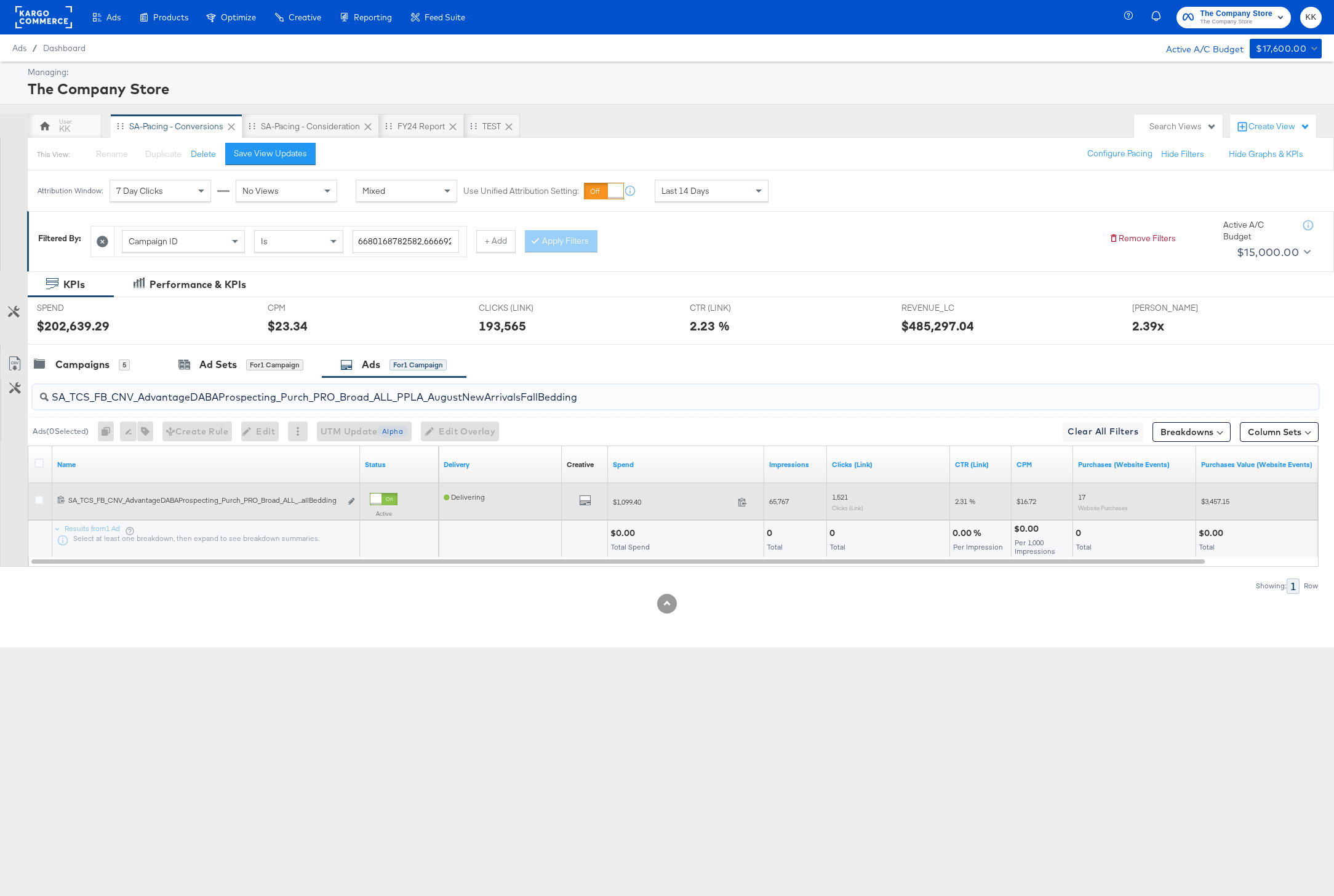
type input "SA_TCS_FB_CNV_AdvantageDABAProspecting_Purch_PRO_Broad_ALL_PPLA_AugustNewArriva…"
click at [381, 503] on div at bounding box center [375, 498] width 11 height 11
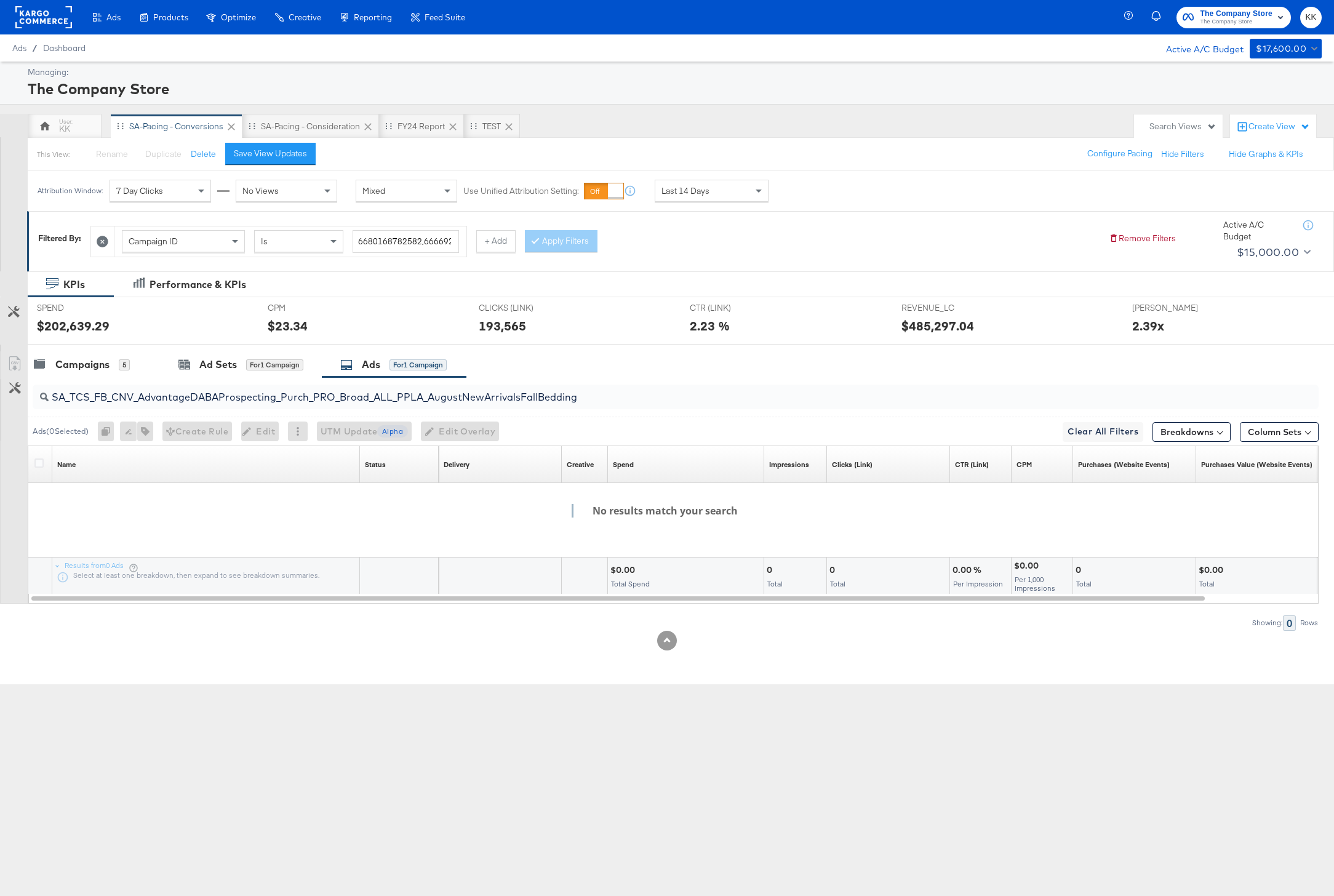
click at [548, 401] on input "SA_TCS_FB_CNV_AdvantageDABAProspecting_Purch_PRO_Broad_ALL_PPLA_AugustNewArriva…" at bounding box center [624, 393] width 1151 height 24
